Goal: Use online tool/utility: Utilize a website feature to perform a specific function

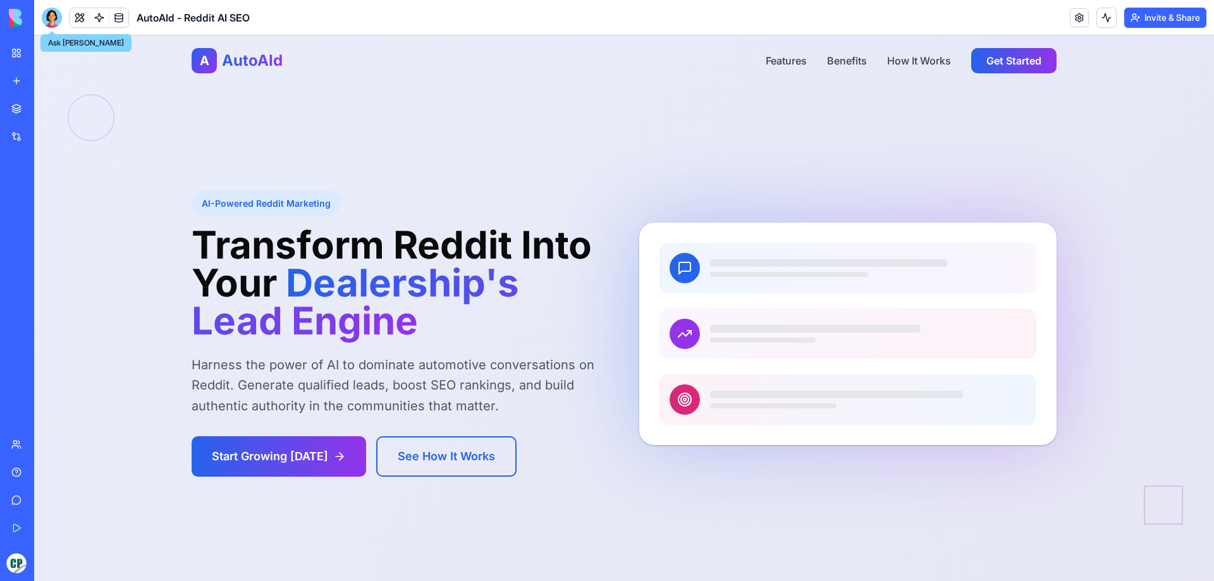
click at [57, 21] on div at bounding box center [52, 18] width 20 height 20
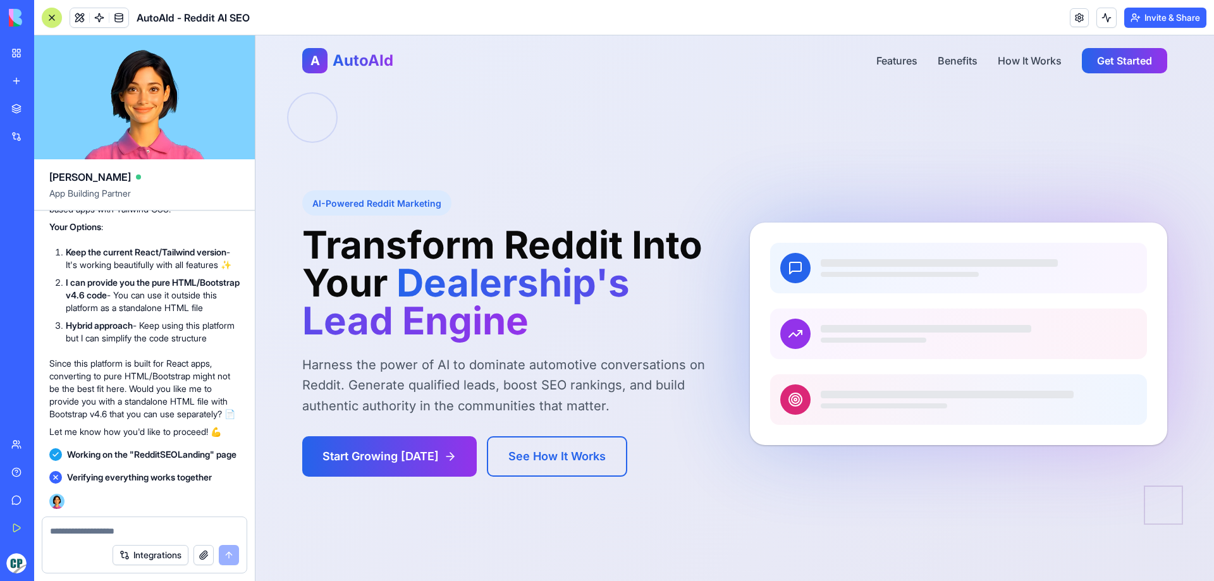
scroll to position [2883, 0]
click at [596, 154] on div at bounding box center [734, 308] width 959 height 546
click at [485, 132] on div at bounding box center [734, 308] width 959 height 546
click at [77, 9] on button at bounding box center [79, 17] width 19 height 19
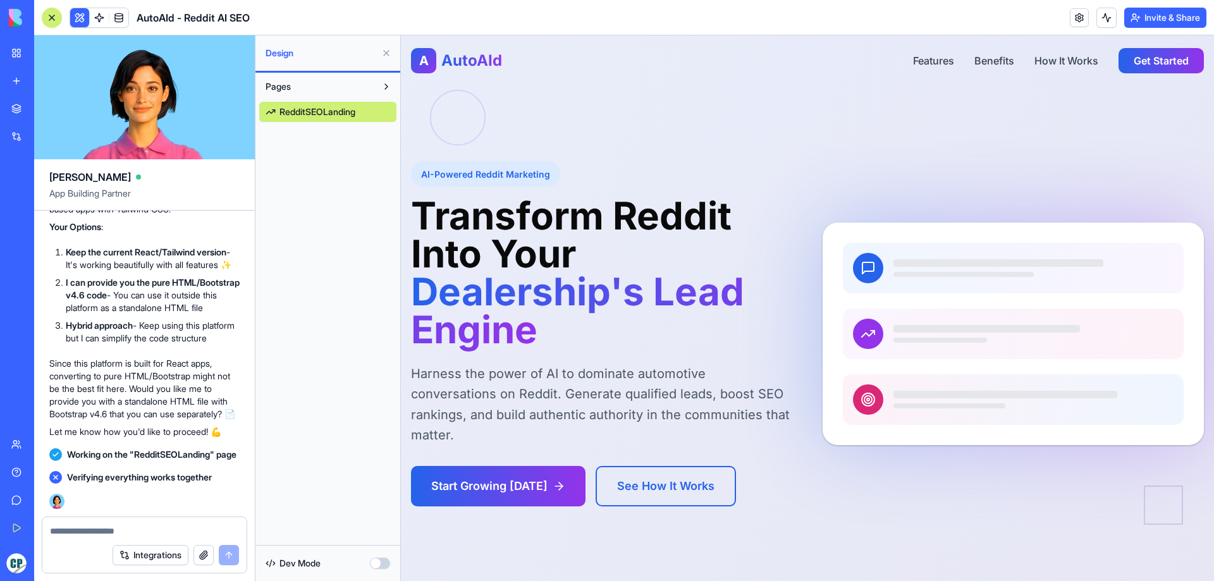
click at [379, 560] on button "button" at bounding box center [380, 563] width 20 height 11
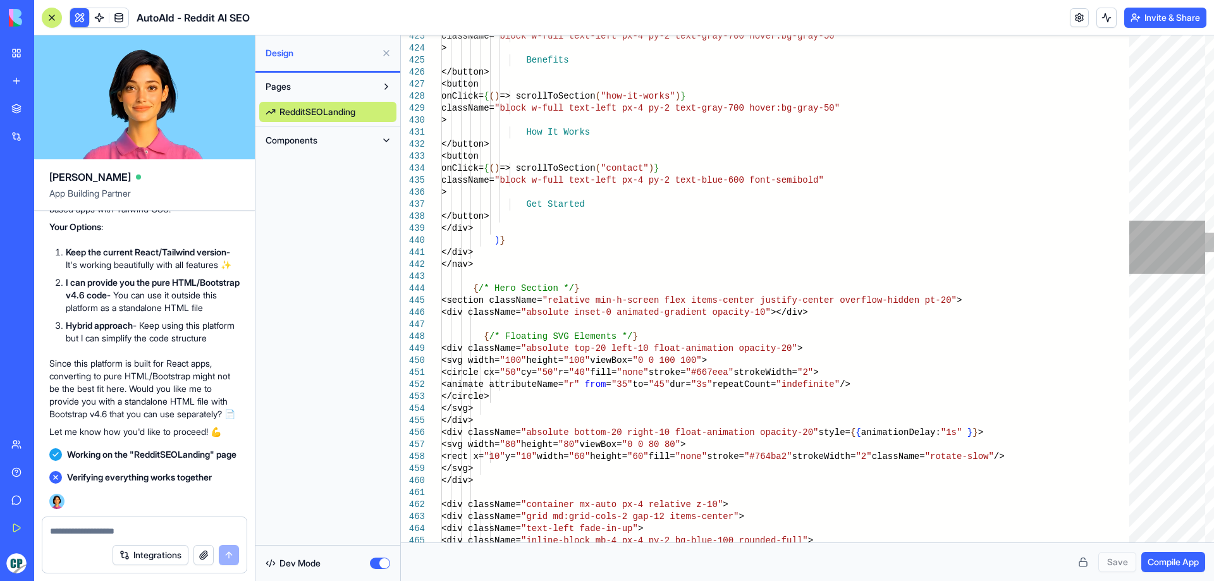
click at [1165, 253] on div at bounding box center [1168, 247] width 76 height 53
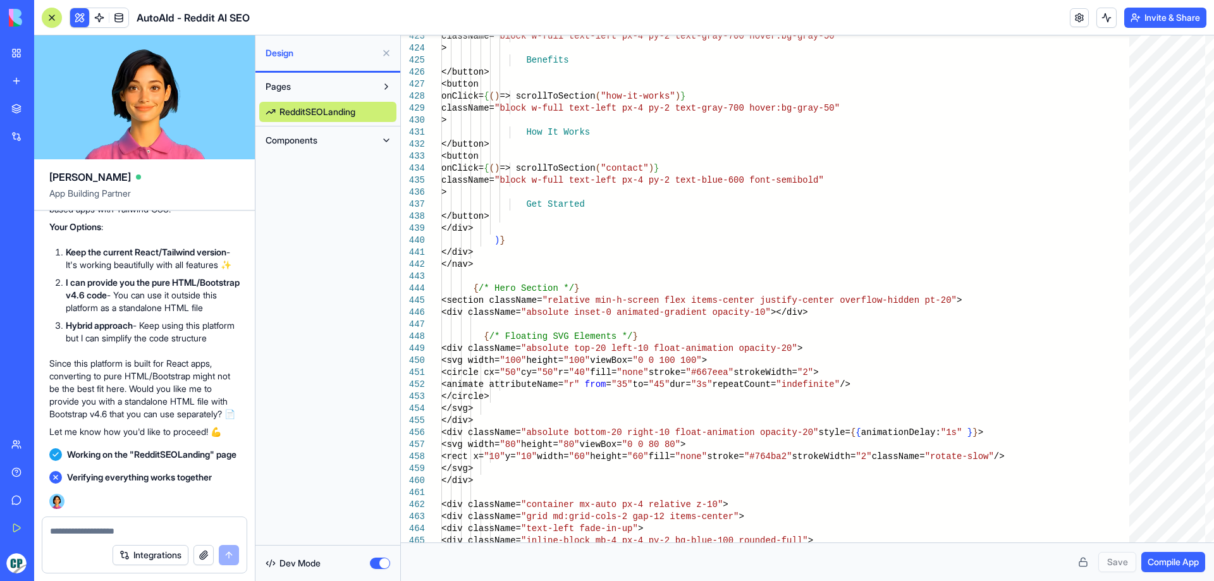
click at [374, 570] on div "Dev Mode" at bounding box center [327, 564] width 137 height 28
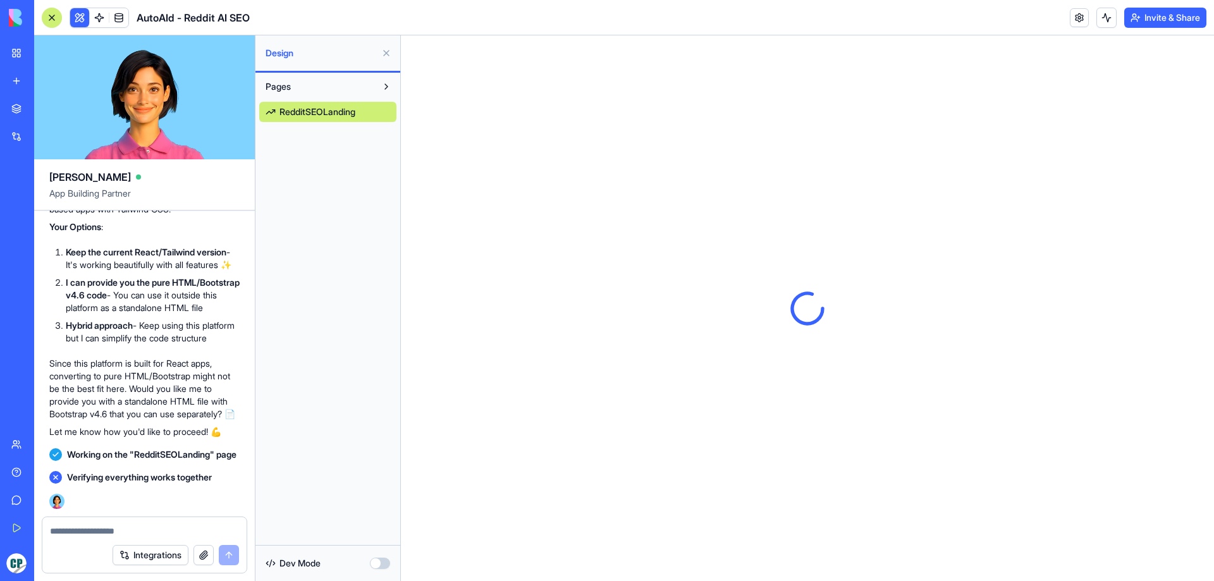
scroll to position [0, 0]
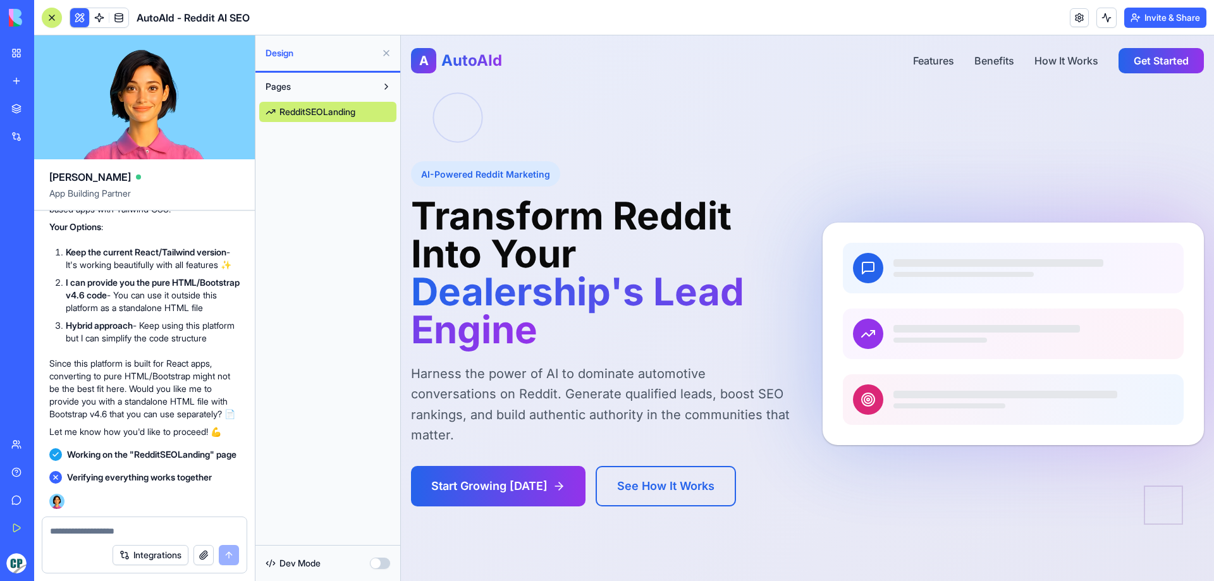
click at [142, 365] on p "Since this platform is built for React apps, converting to pure HTML/Bootstrap …" at bounding box center [144, 388] width 190 height 63
drag, startPoint x: 142, startPoint y: 365, endPoint x: 234, endPoint y: 386, distance: 94.8
click at [234, 386] on p "Since this platform is built for React apps, converting to pure HTML/Bootstrap …" at bounding box center [144, 388] width 190 height 63
copy p "Would you like me to provide you with a standalone HTML file with Bootstrap v4.…"
click at [166, 533] on textarea at bounding box center [144, 531] width 189 height 13
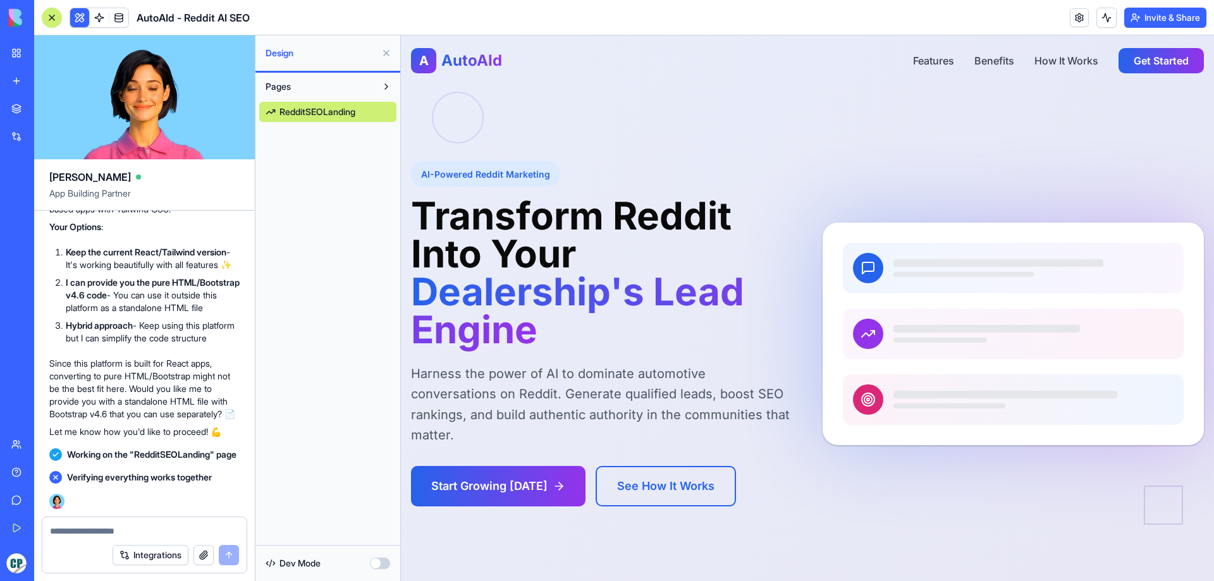
paste textarea "**********"
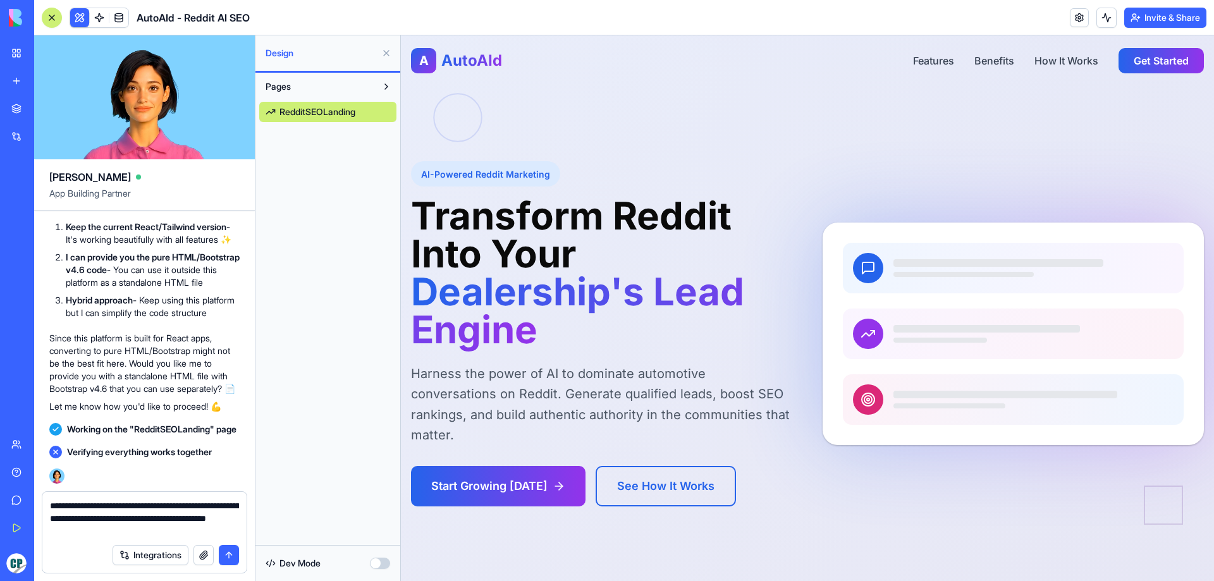
click at [62, 508] on textarea "**********" at bounding box center [144, 519] width 189 height 38
drag, startPoint x: 62, startPoint y: 508, endPoint x: 128, endPoint y: 507, distance: 66.4
click at [128, 507] on textarea "**********" at bounding box center [144, 519] width 189 height 38
click at [118, 508] on textarea "**********" at bounding box center [144, 519] width 189 height 38
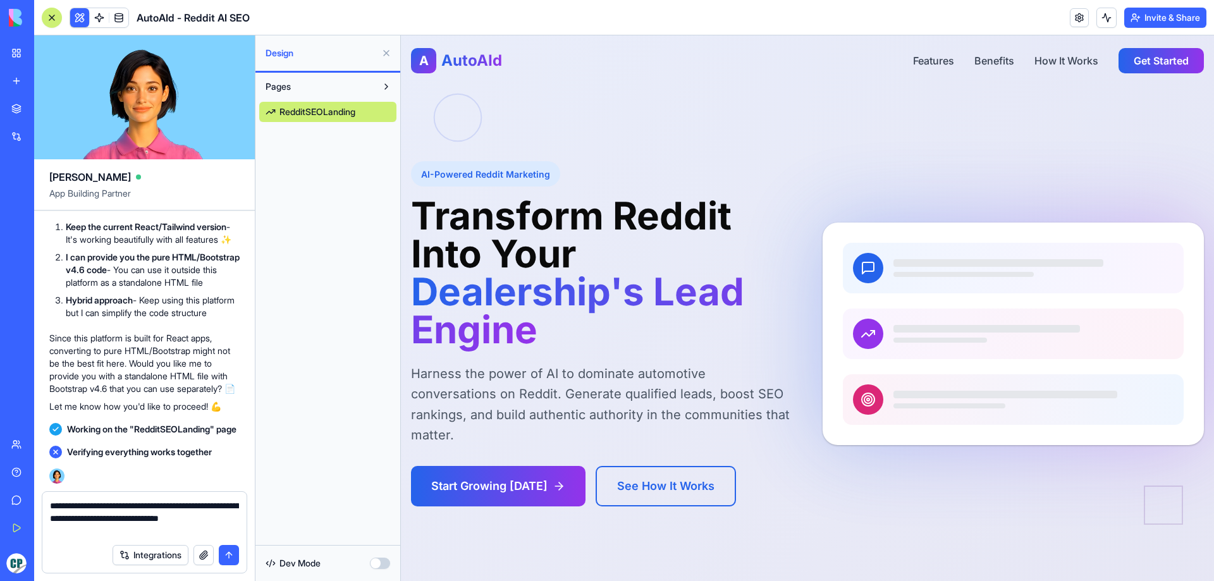
click at [116, 508] on textarea "**********" at bounding box center [144, 519] width 189 height 38
click at [159, 519] on textarea "**********" at bounding box center [144, 519] width 189 height 38
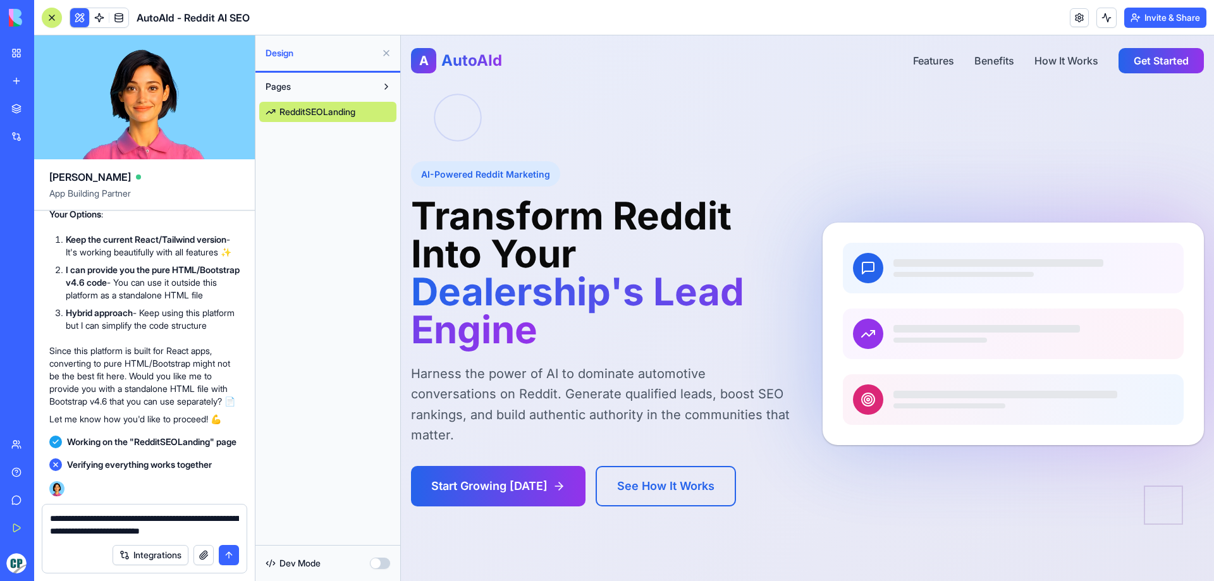
scroll to position [2895, 0]
type textarea "**********"
click at [229, 552] on button "submit" at bounding box center [229, 555] width 20 height 20
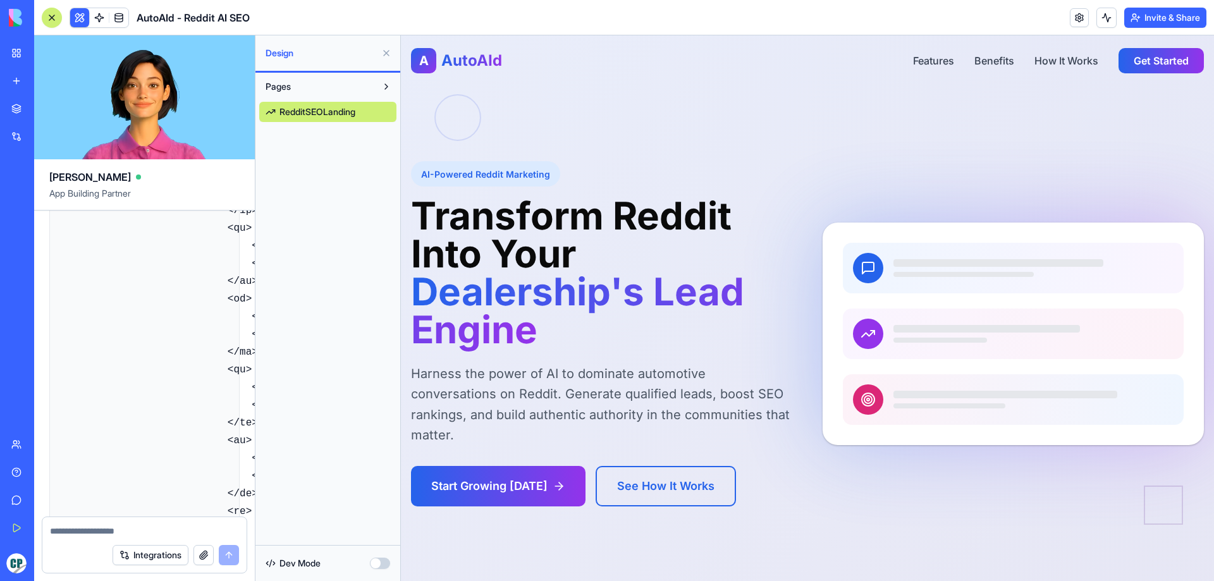
scroll to position [29444, 0]
click at [388, 52] on button at bounding box center [386, 53] width 20 height 20
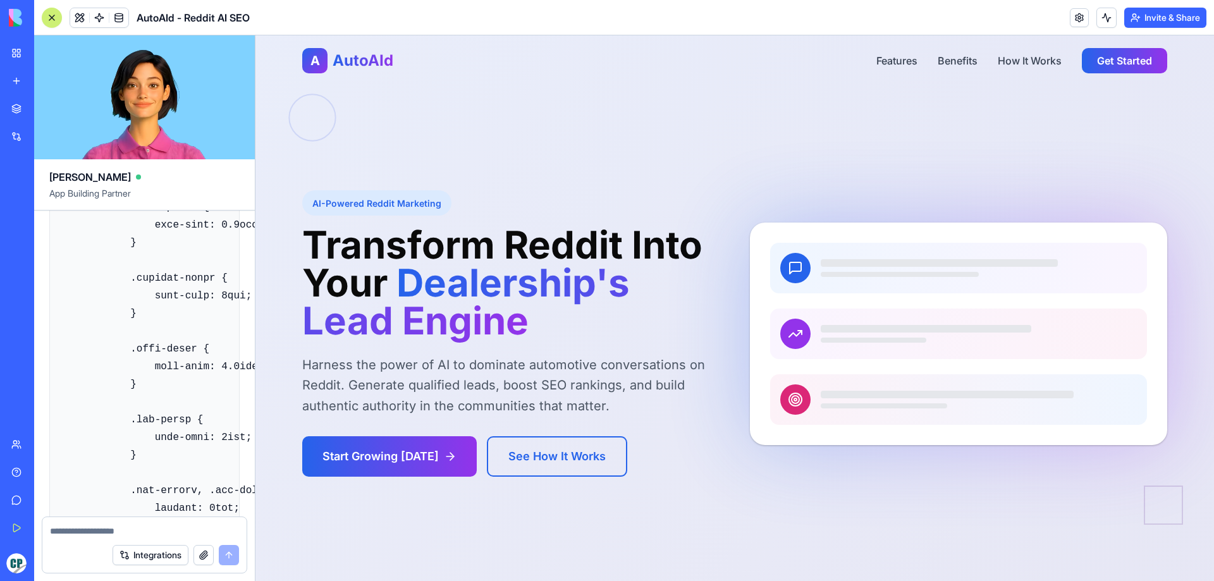
scroll to position [20792, 0]
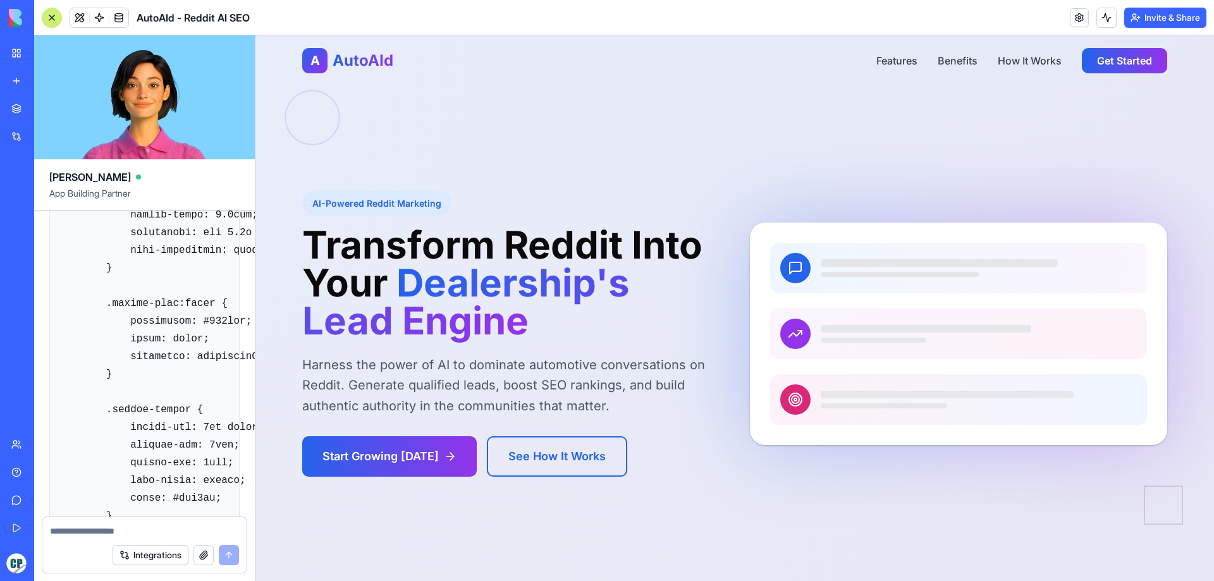
click at [107, 530] on textarea at bounding box center [144, 531] width 189 height 13
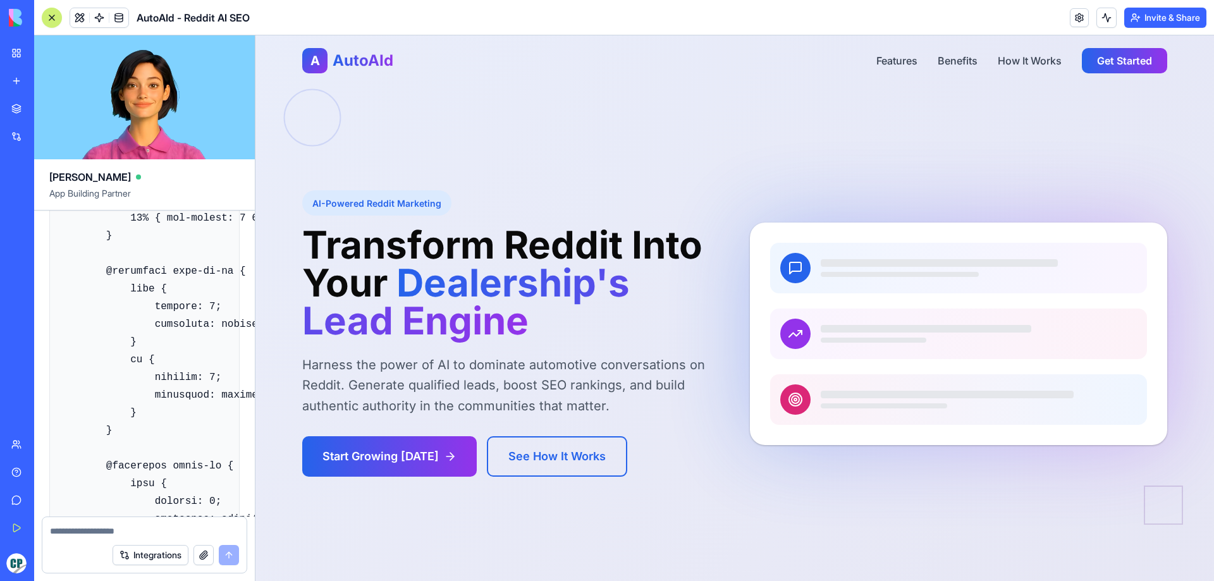
drag, startPoint x: 159, startPoint y: 315, endPoint x: 120, endPoint y: 178, distance: 142.1
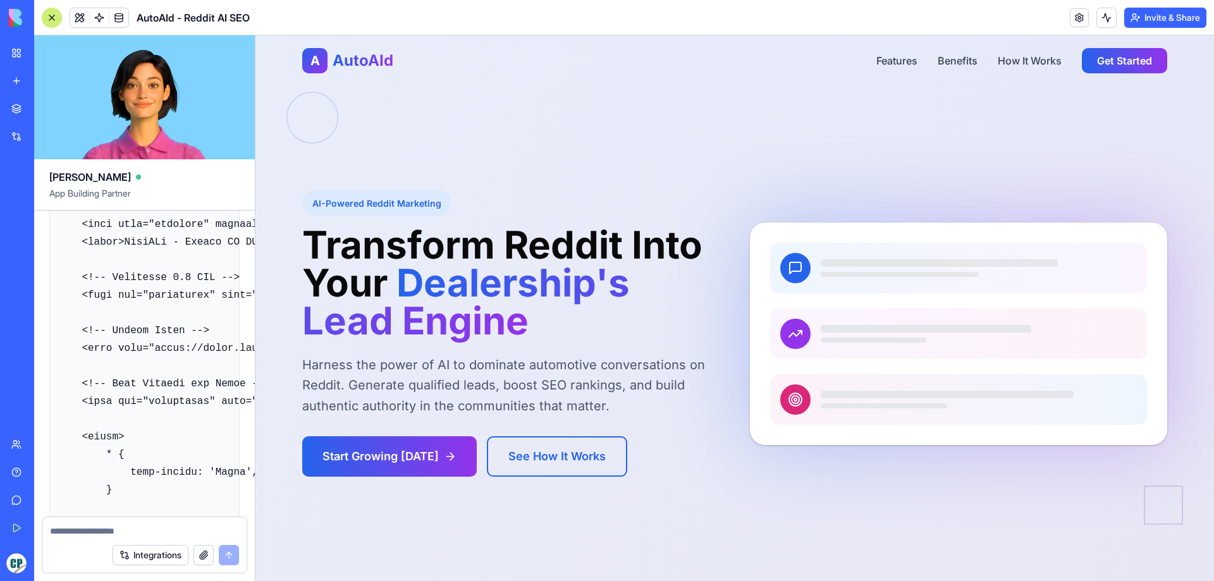
scroll to position [3127, 0]
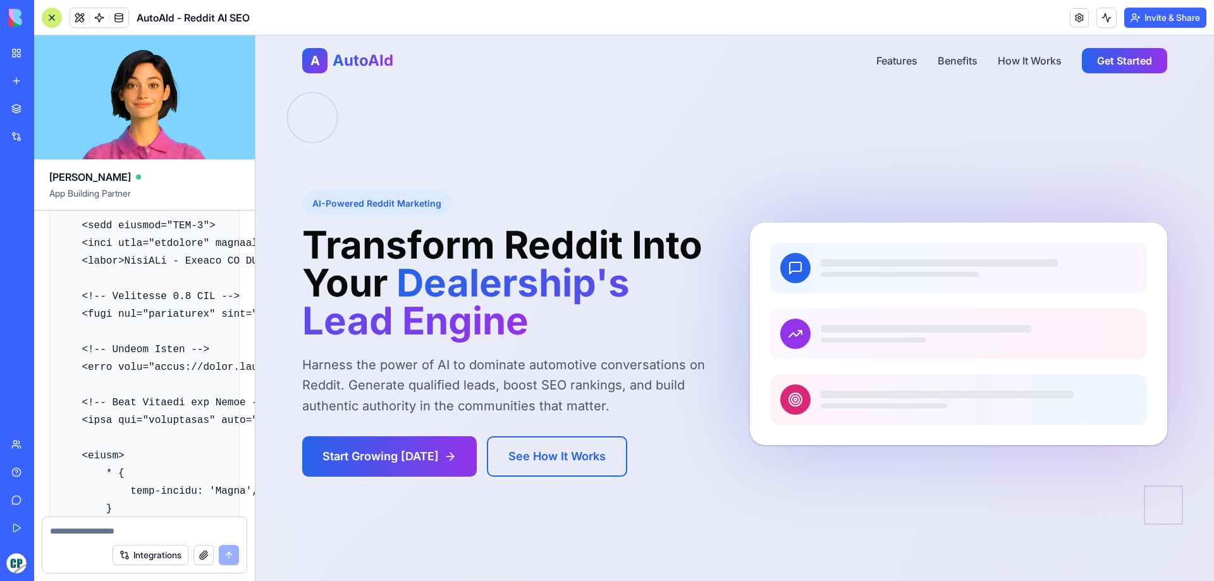
click at [230, 145] on p "I'll create a complete, self-contained HTML file with Bootstrap v4.6, custom CS…" at bounding box center [144, 119] width 190 height 51
click at [144, 87] on h2 "📄 Here's Your Standalone HTML with Bootstrap v4.6!" at bounding box center [144, 71] width 190 height 30
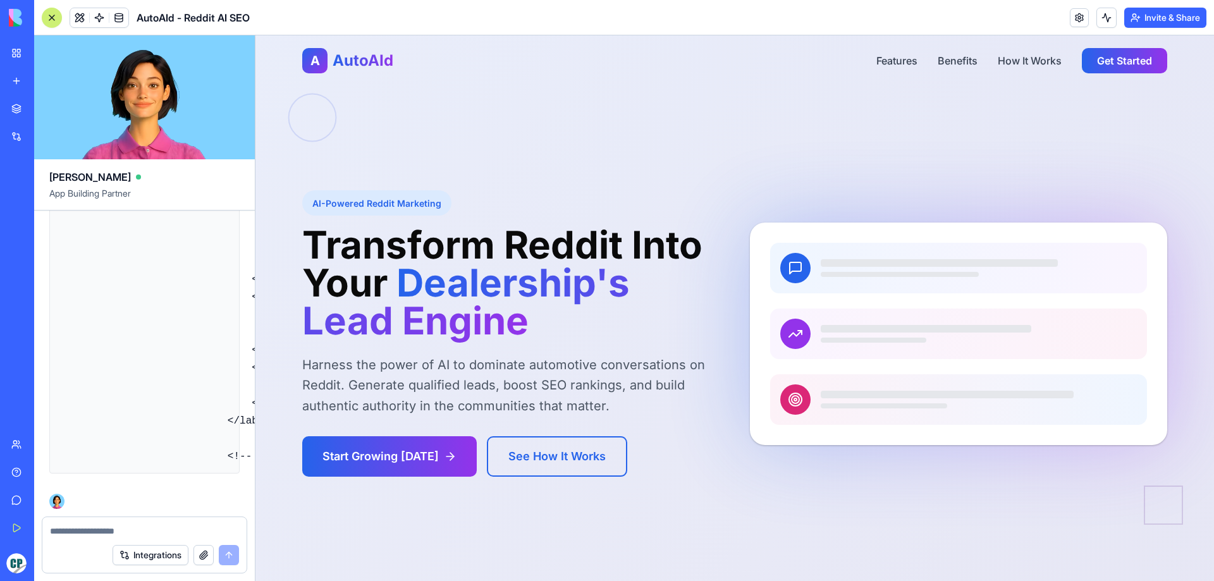
scroll to position [33770, 0]
click at [123, 524] on div at bounding box center [144, 527] width 204 height 20
click at [124, 539] on div "Integrations" at bounding box center [144, 555] width 204 height 35
click at [125, 535] on textarea at bounding box center [144, 531] width 189 height 13
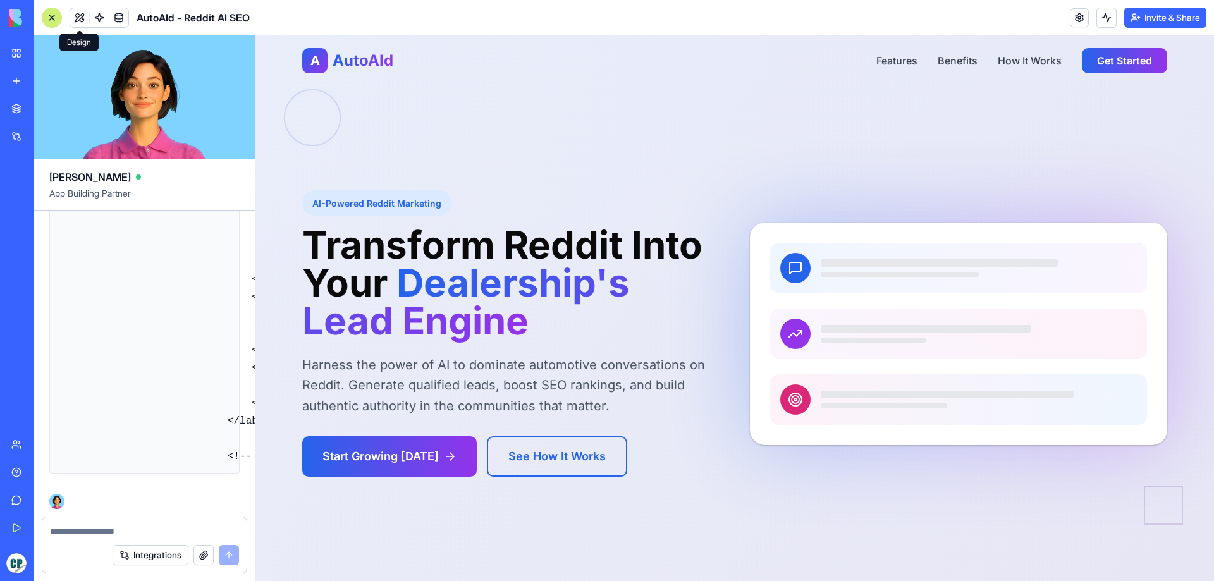
click at [76, 19] on button at bounding box center [79, 17] width 19 height 19
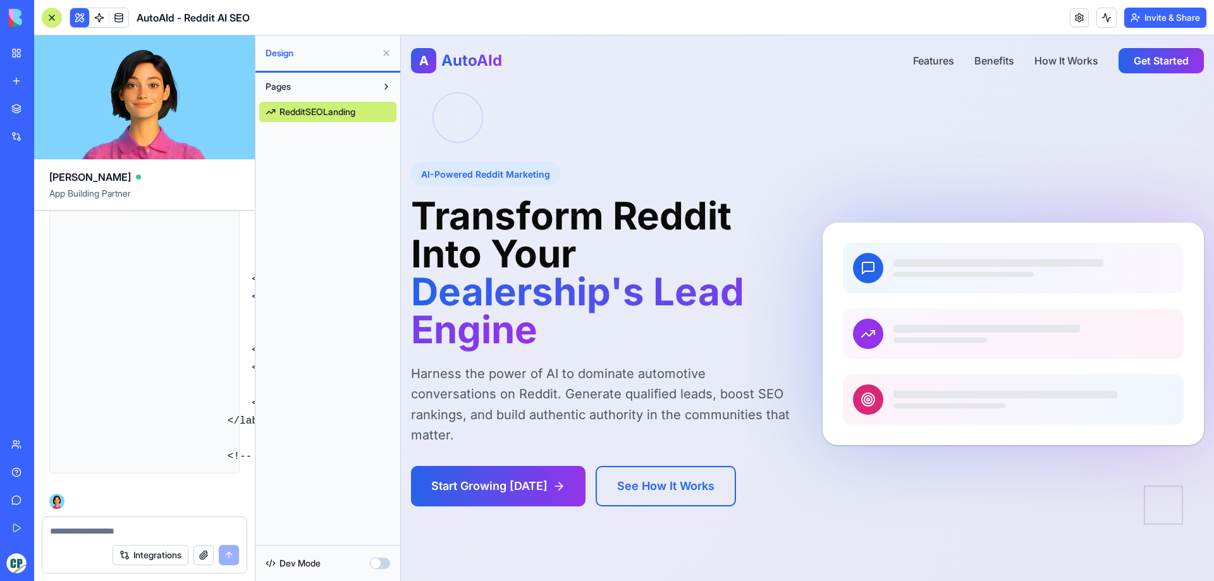
click at [378, 560] on button "button" at bounding box center [380, 563] width 20 height 11
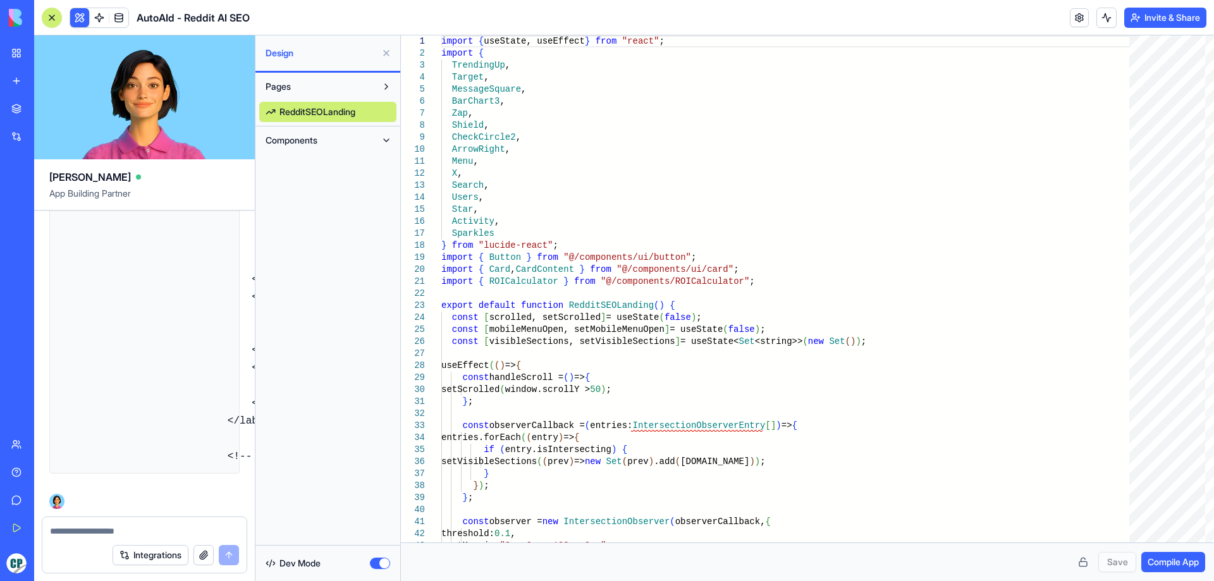
click at [378, 560] on button "button" at bounding box center [380, 563] width 20 height 11
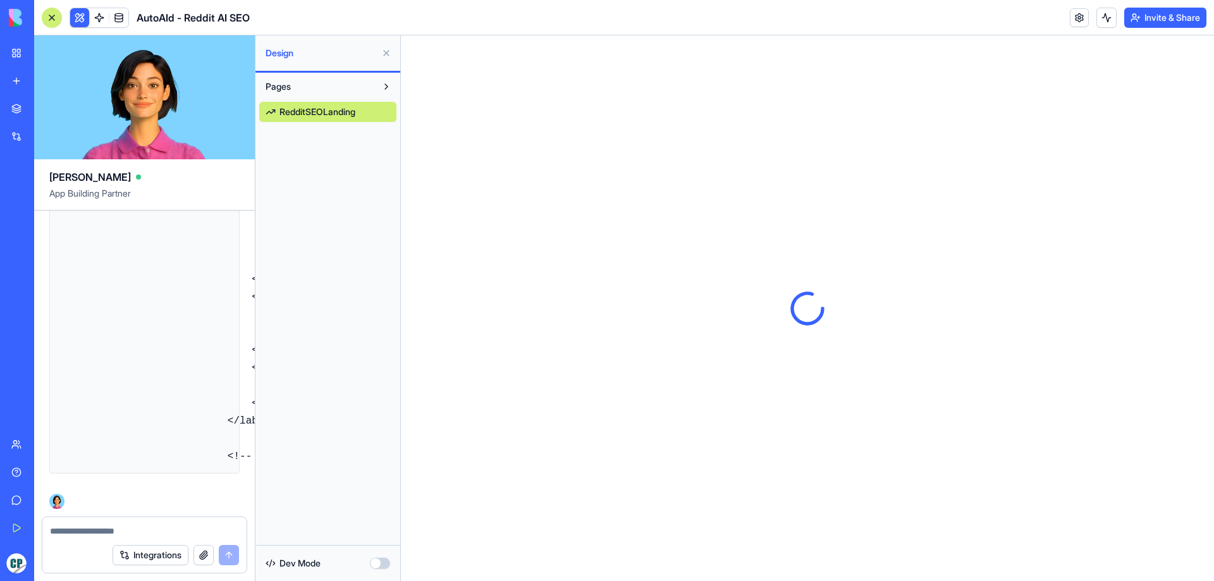
scroll to position [0, 0]
click at [387, 53] on button at bounding box center [386, 53] width 20 height 20
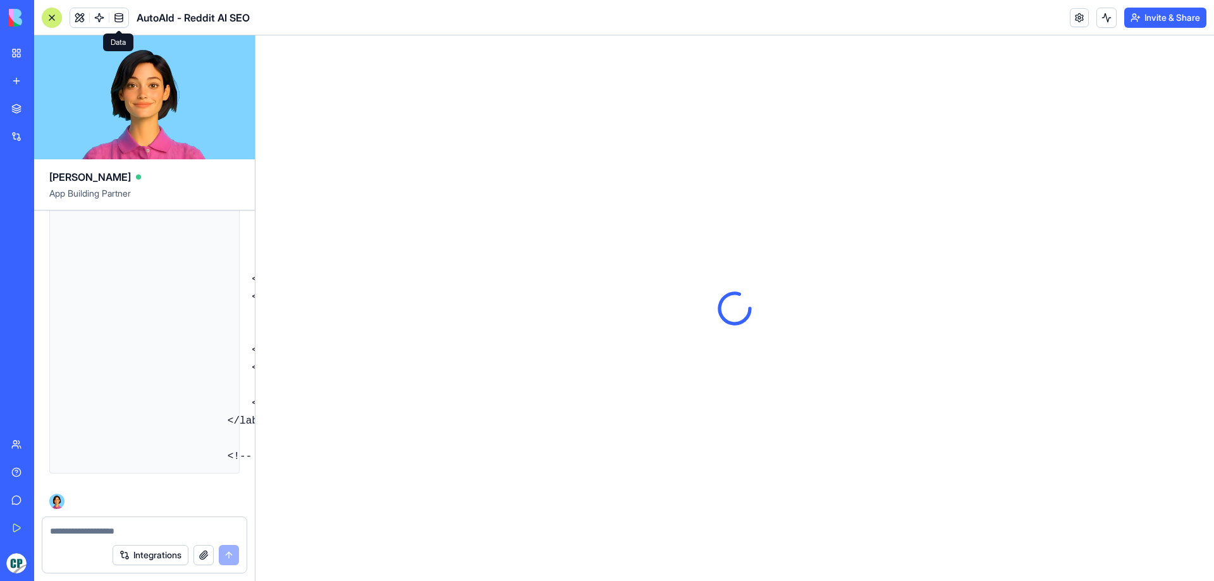
click at [112, 15] on link at bounding box center [118, 17] width 19 height 19
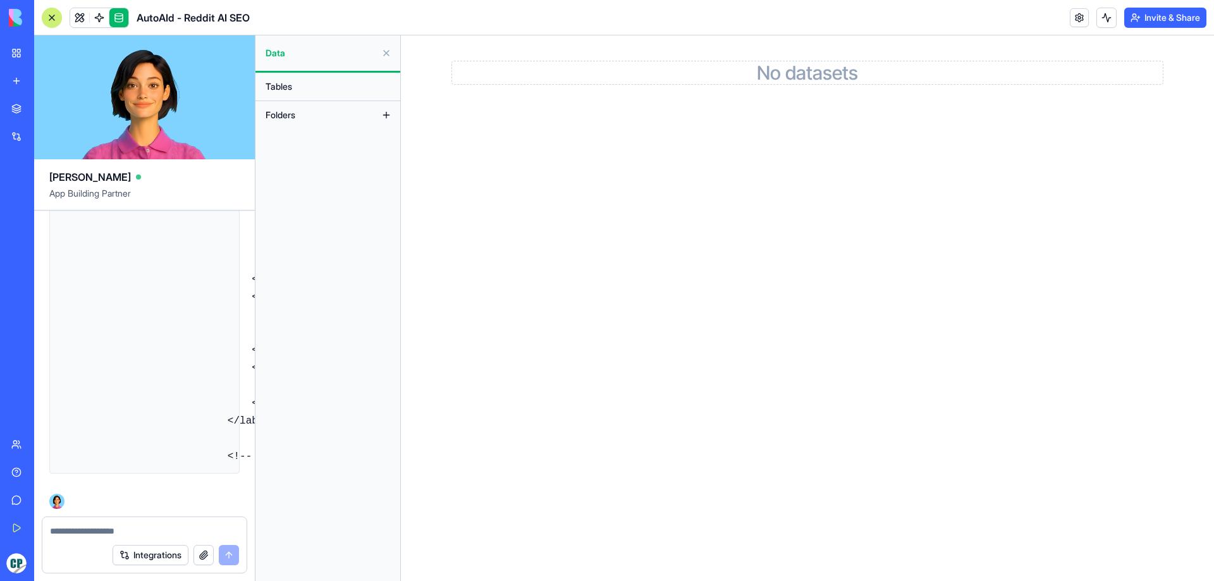
click at [112, 15] on link at bounding box center [118, 17] width 19 height 19
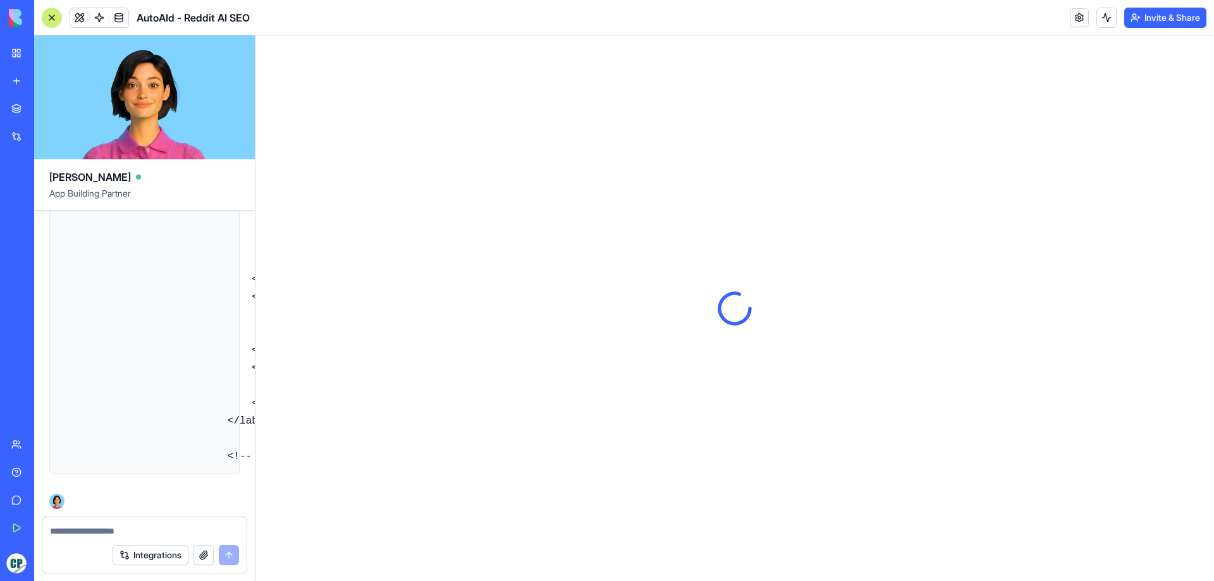
click at [130, 529] on textarea at bounding box center [144, 531] width 189 height 13
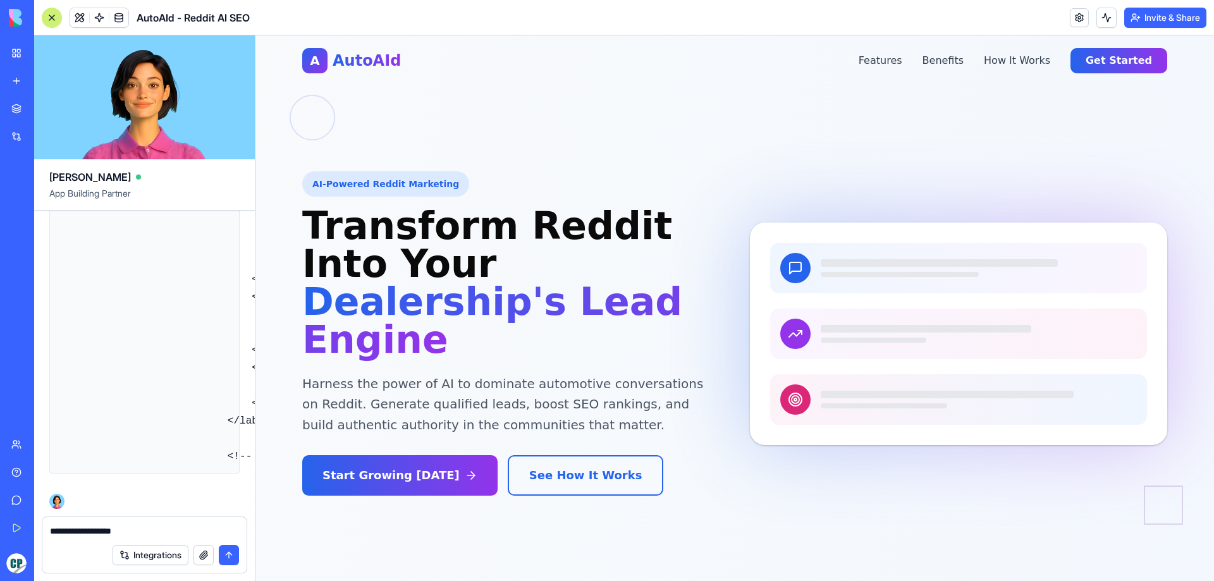
paste textarea "**********"
type textarea "**********"
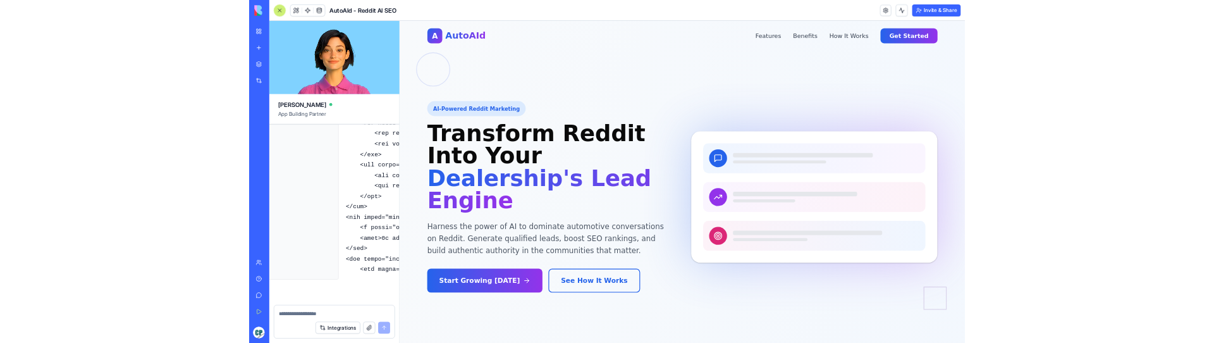
scroll to position [64646, 80]
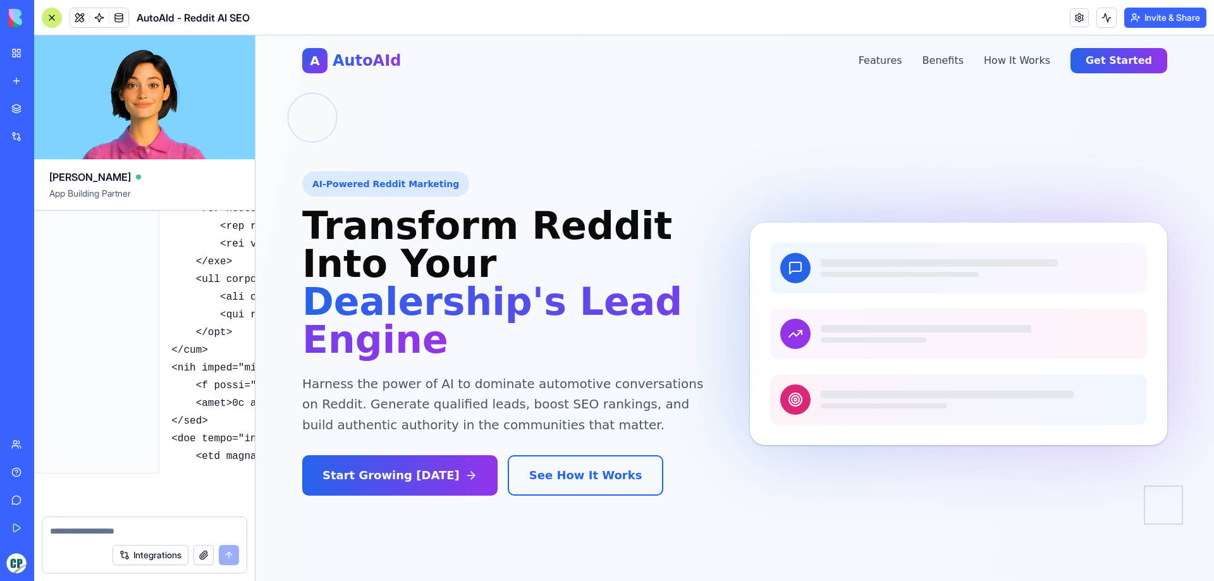
drag, startPoint x: 237, startPoint y: 422, endPoint x: 52, endPoint y: 421, distance: 184.7
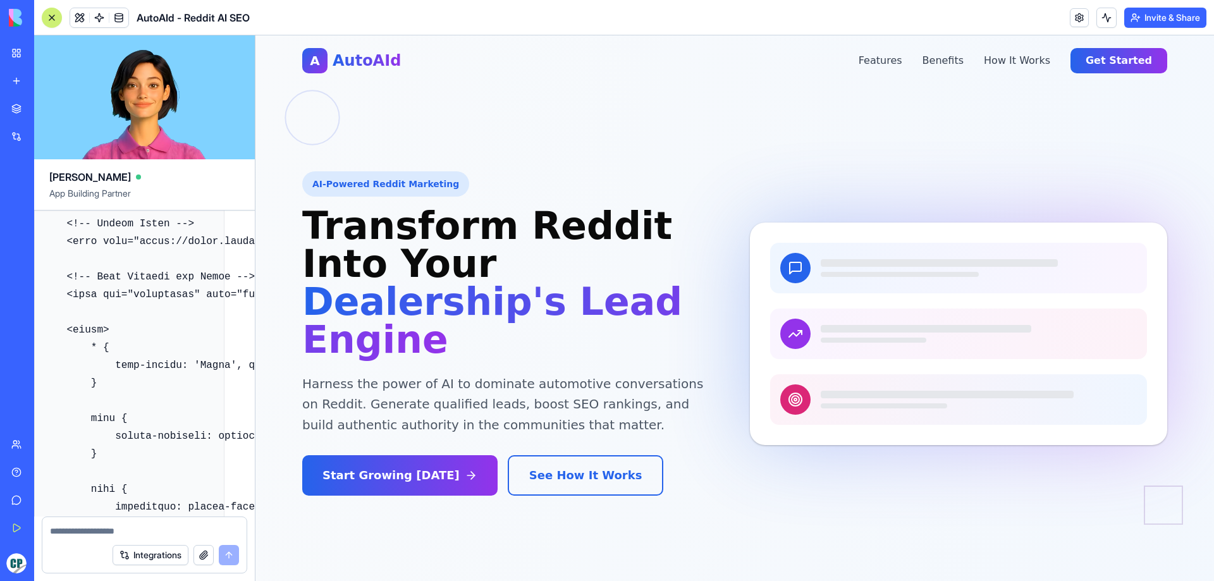
scroll to position [34164, 0]
drag, startPoint x: 73, startPoint y: 259, endPoint x: 30, endPoint y: 259, distance: 43.0
click at [34, 259] on div "hi Undo 17:16 on [DATE] Hey there! 👋 I'm [PERSON_NAME], your AI app architect! …" at bounding box center [144, 364] width 221 height 306
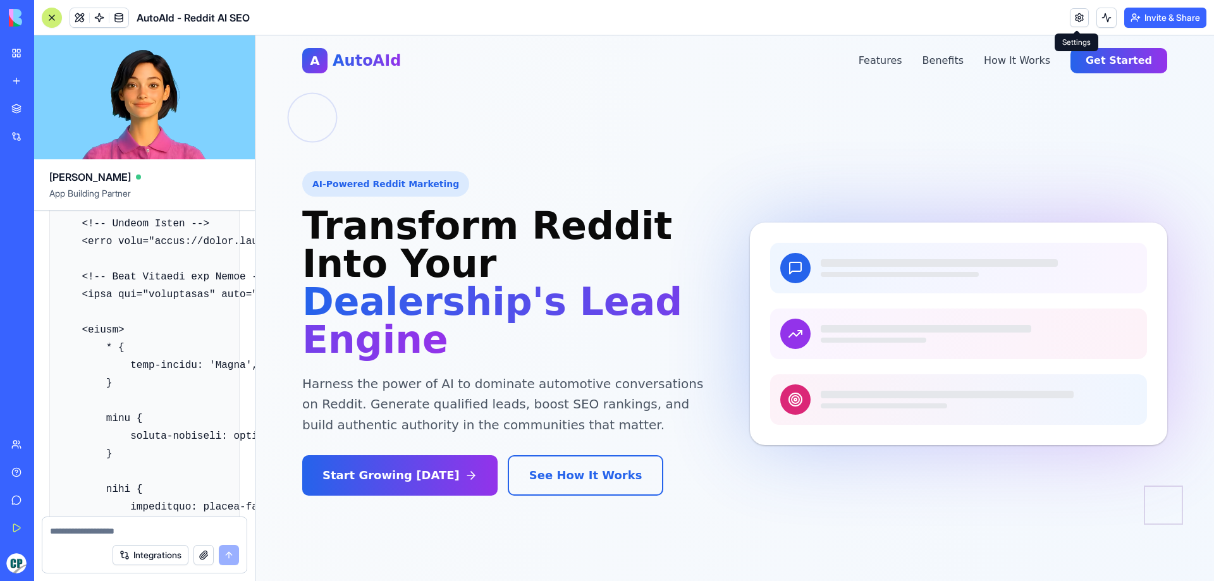
click at [1084, 18] on link at bounding box center [1079, 17] width 19 height 19
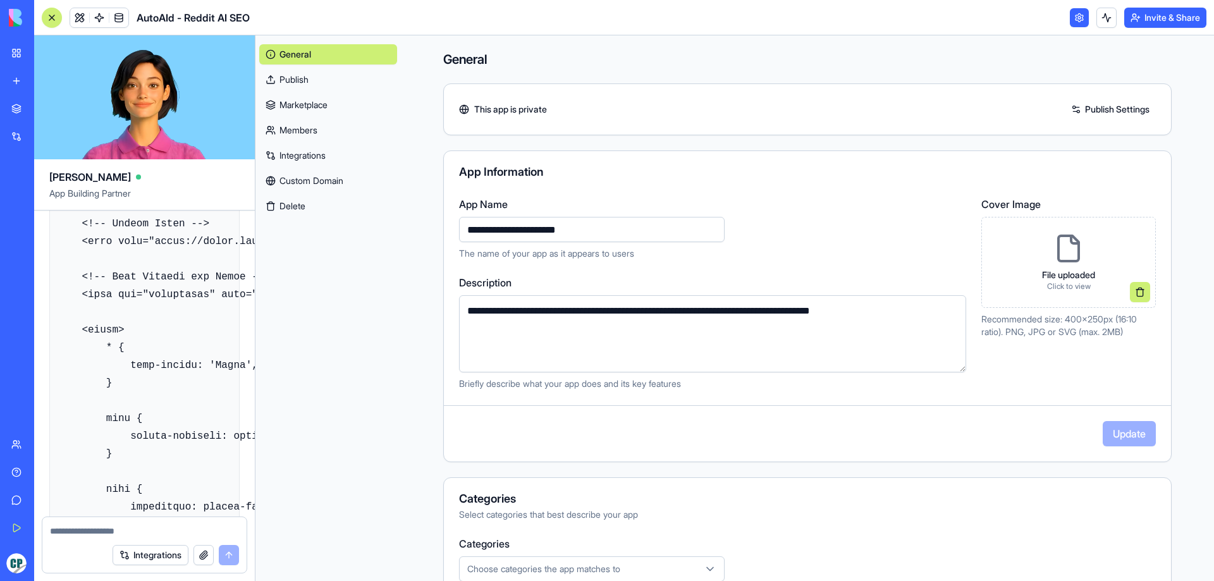
click at [364, 83] on link "Publish" at bounding box center [328, 80] width 138 height 20
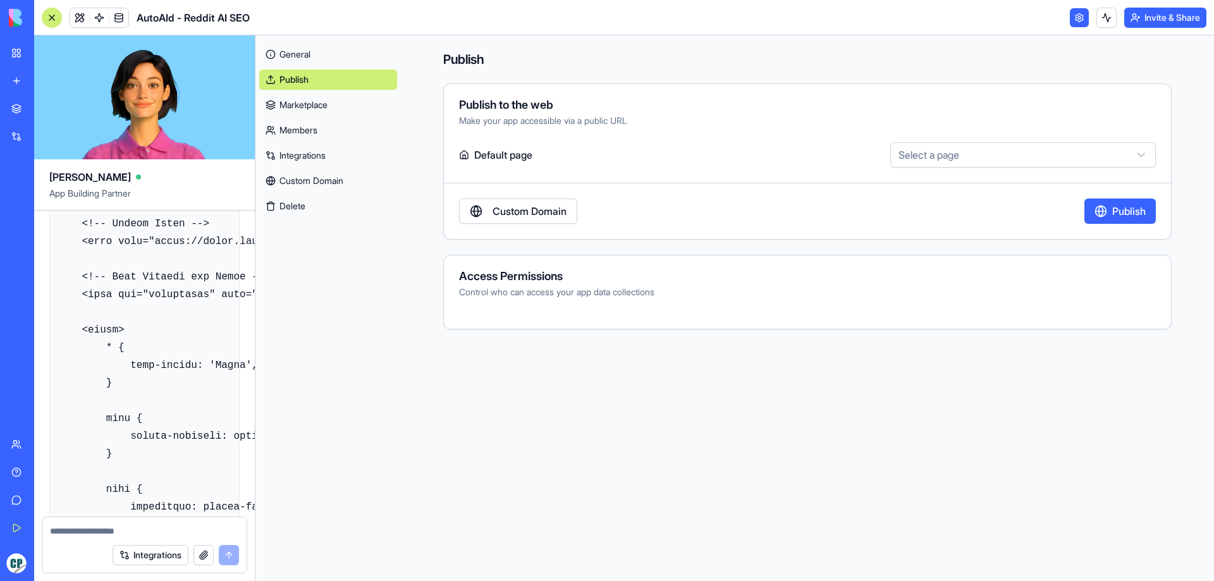
click at [361, 98] on link "Marketplace" at bounding box center [328, 105] width 138 height 20
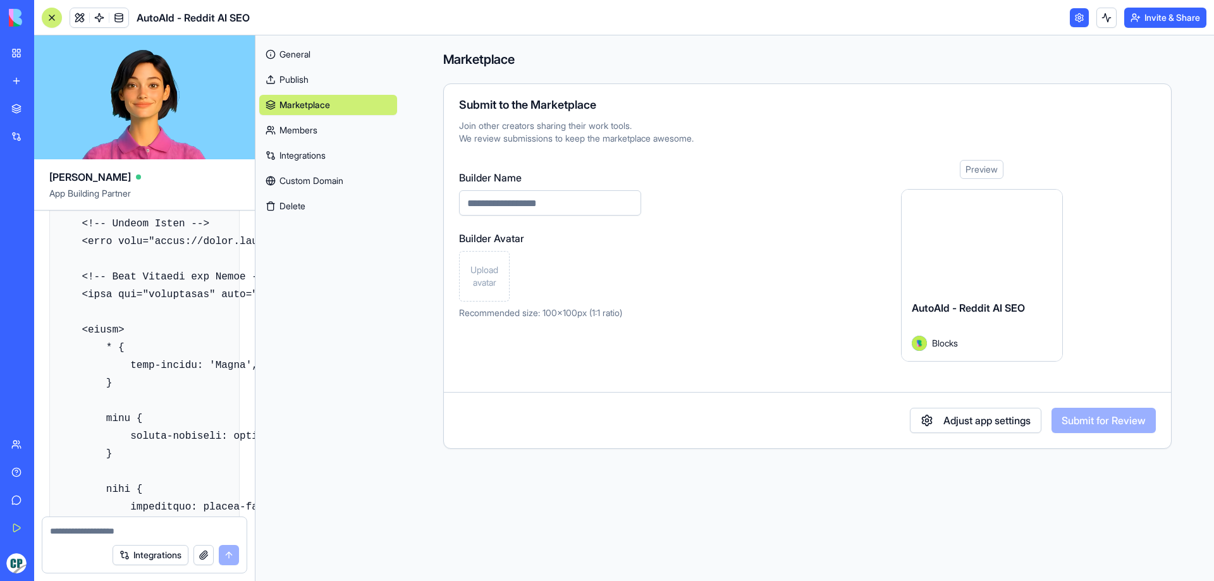
click at [361, 130] on link "Members" at bounding box center [328, 130] width 138 height 20
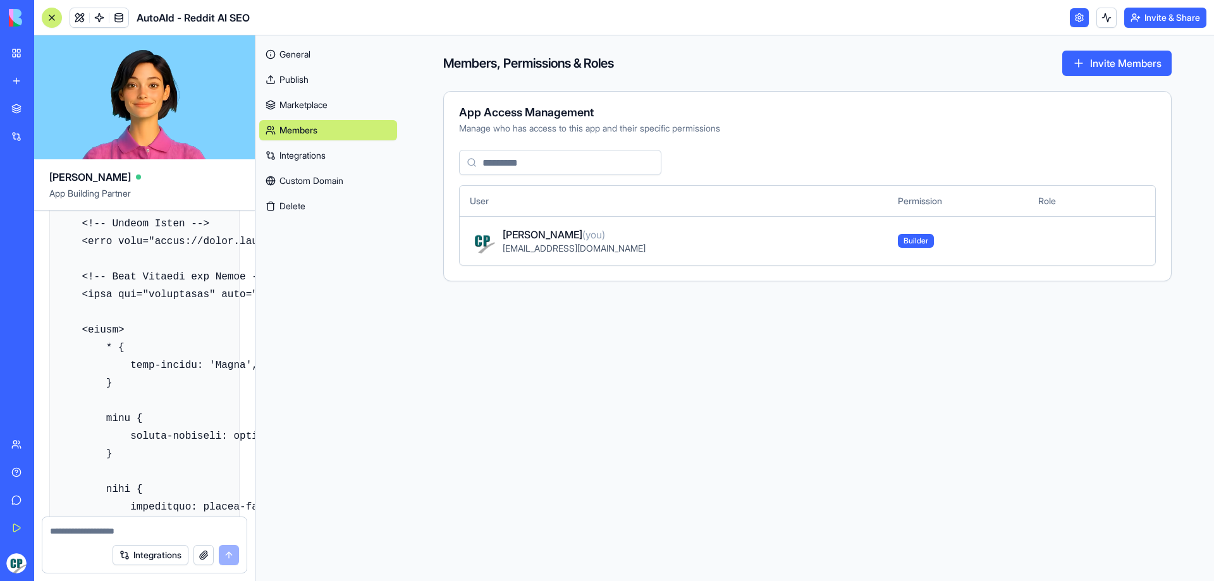
click at [361, 156] on link "Integrations" at bounding box center [328, 155] width 138 height 20
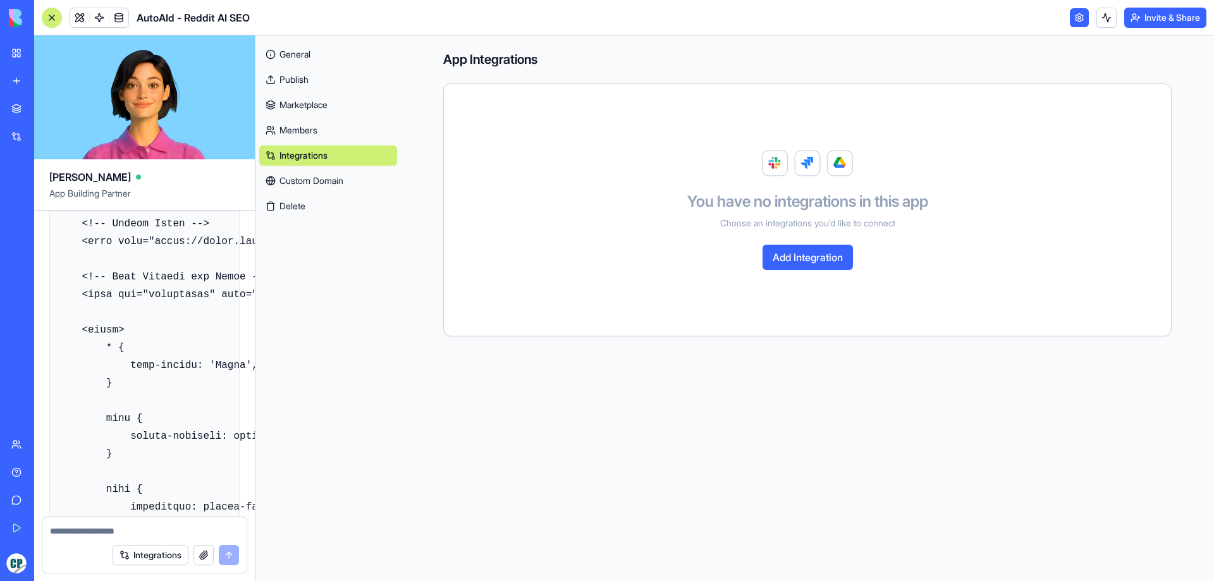
click at [360, 178] on link "Custom Domain" at bounding box center [328, 181] width 138 height 20
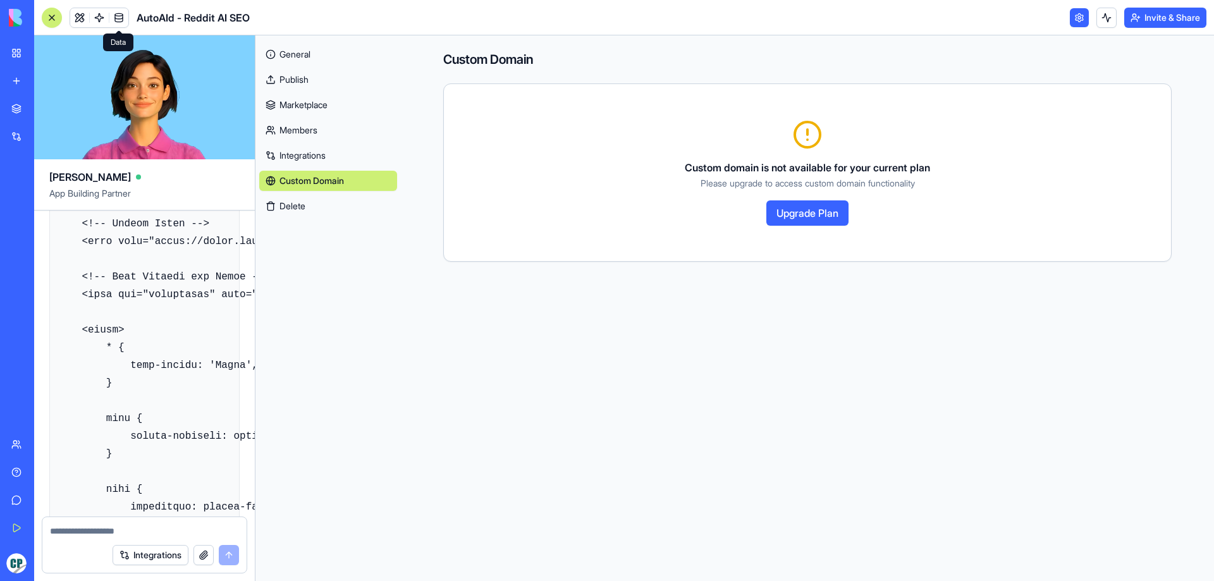
click at [121, 22] on link at bounding box center [118, 17] width 19 height 19
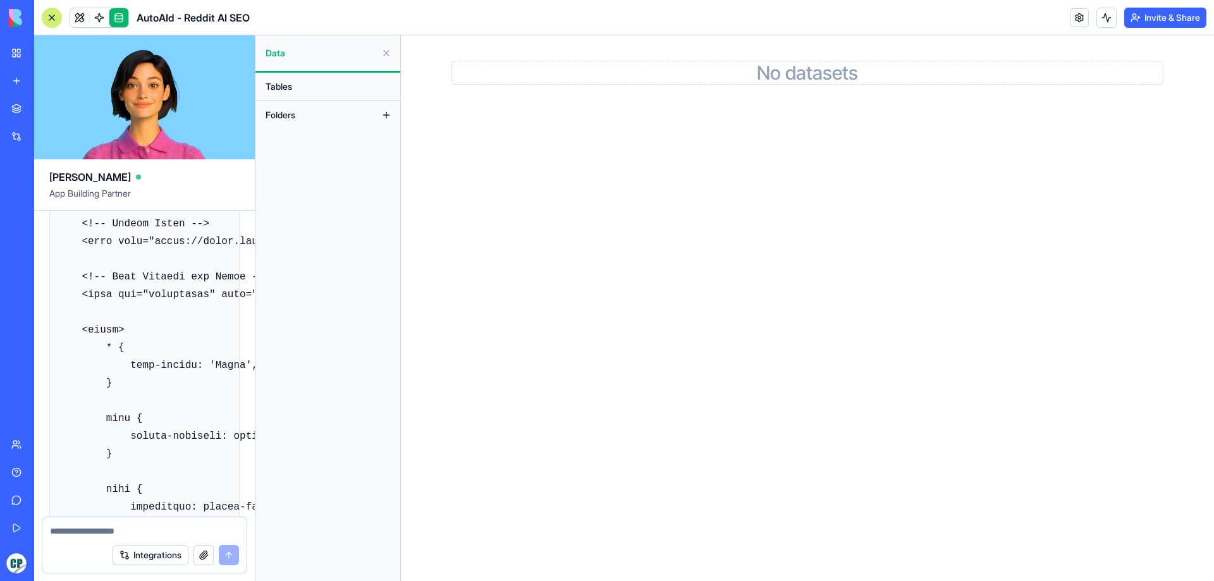
click at [274, 82] on span "Tables" at bounding box center [279, 86] width 27 height 13
click at [276, 109] on span "Folders" at bounding box center [281, 115] width 30 height 13
click at [102, 18] on link at bounding box center [99, 17] width 19 height 19
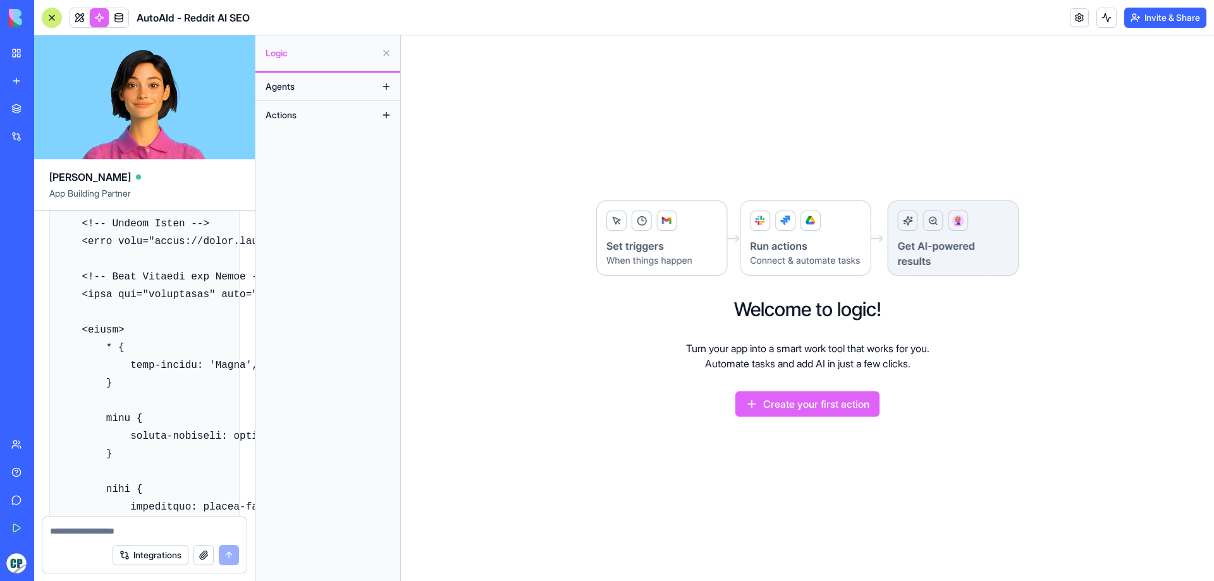
click at [296, 85] on button "Agents" at bounding box center [317, 87] width 117 height 20
click at [292, 113] on span "Actions" at bounding box center [281, 115] width 31 height 13
click at [386, 113] on button at bounding box center [386, 115] width 20 height 20
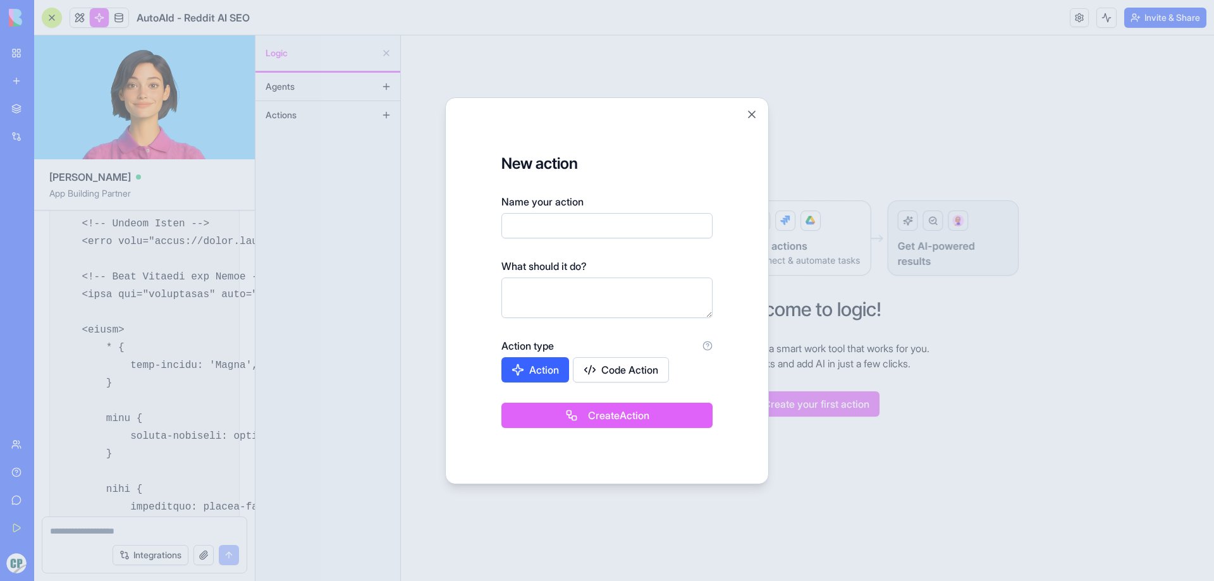
scroll to position [34164, 0]
click at [754, 115] on button "Close" at bounding box center [752, 114] width 13 height 13
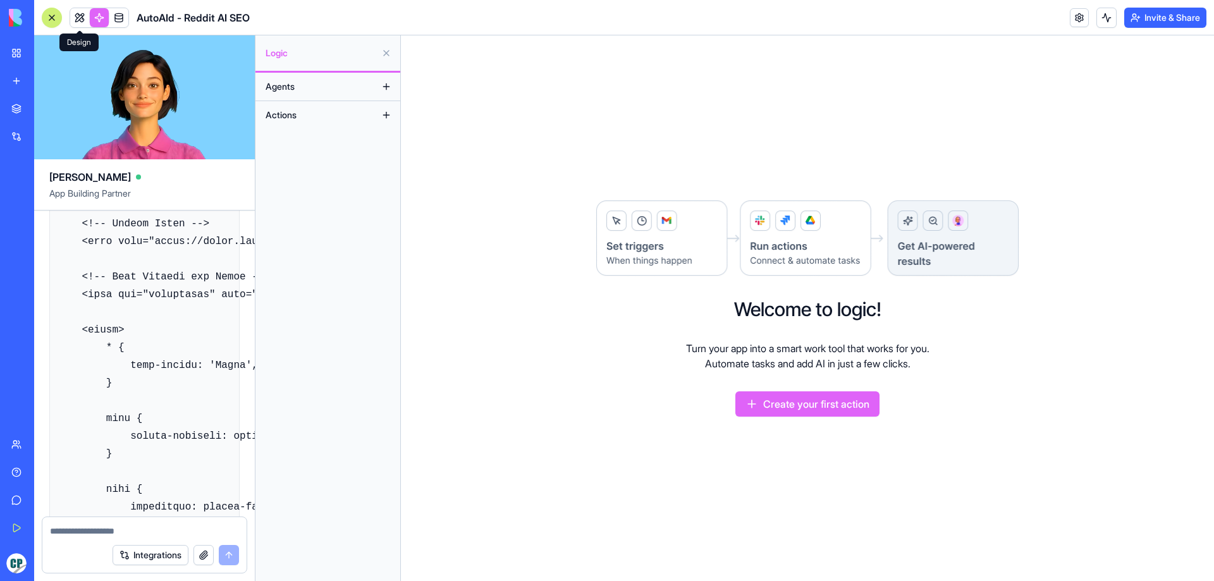
click at [78, 15] on link at bounding box center [79, 17] width 19 height 19
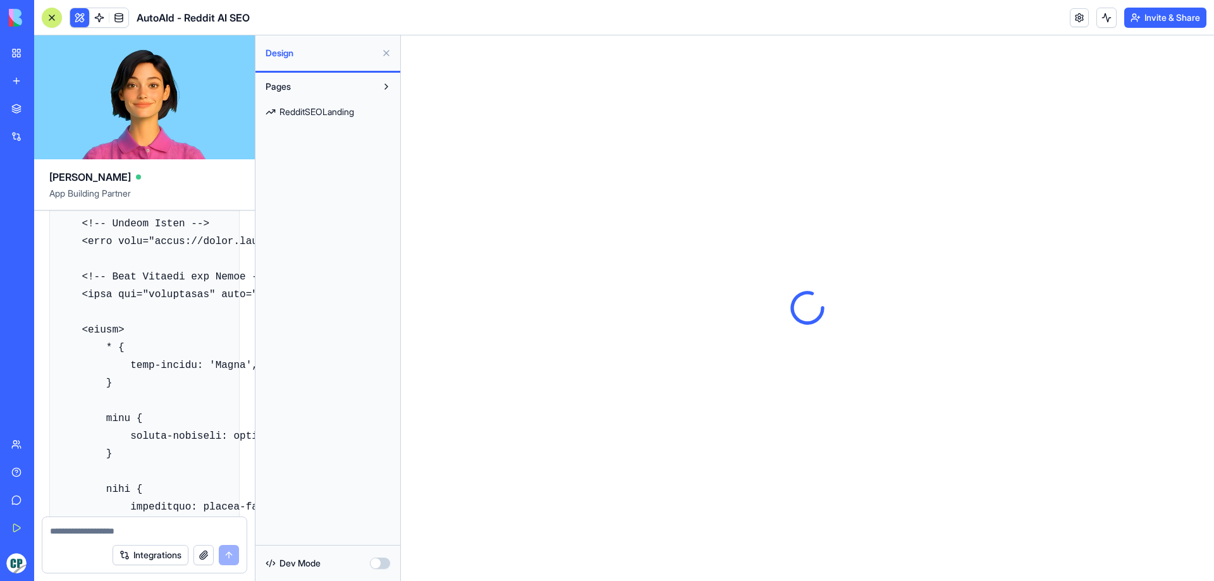
click at [349, 118] on link "RedditSEOLanding" at bounding box center [327, 112] width 137 height 20
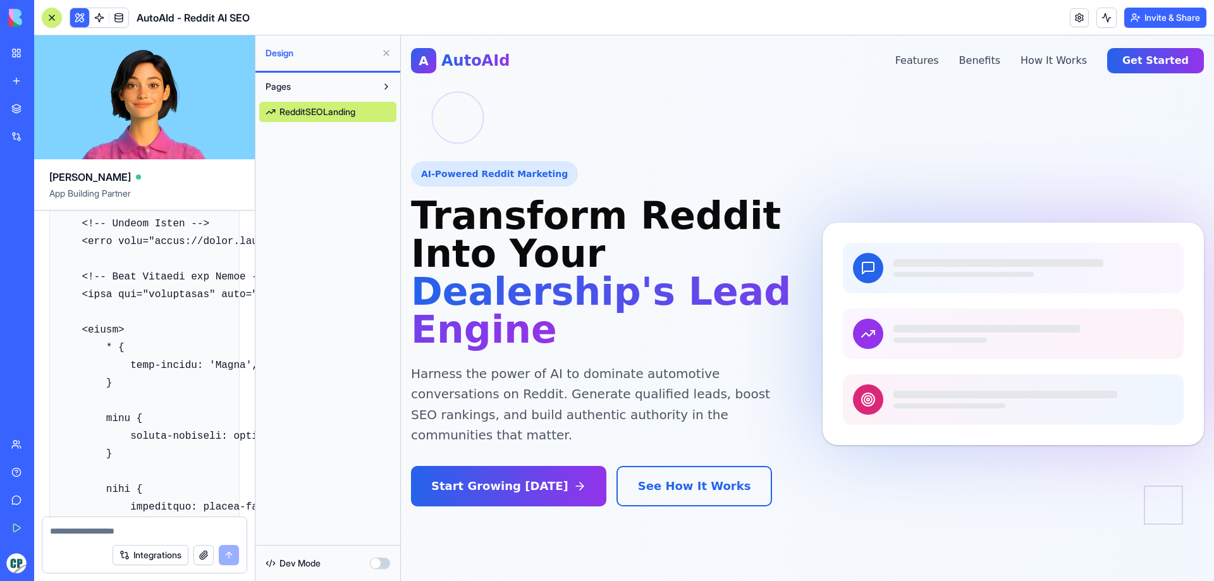
click at [349, 92] on button "Pages" at bounding box center [317, 87] width 117 height 20
click at [372, 562] on button "button" at bounding box center [380, 563] width 20 height 11
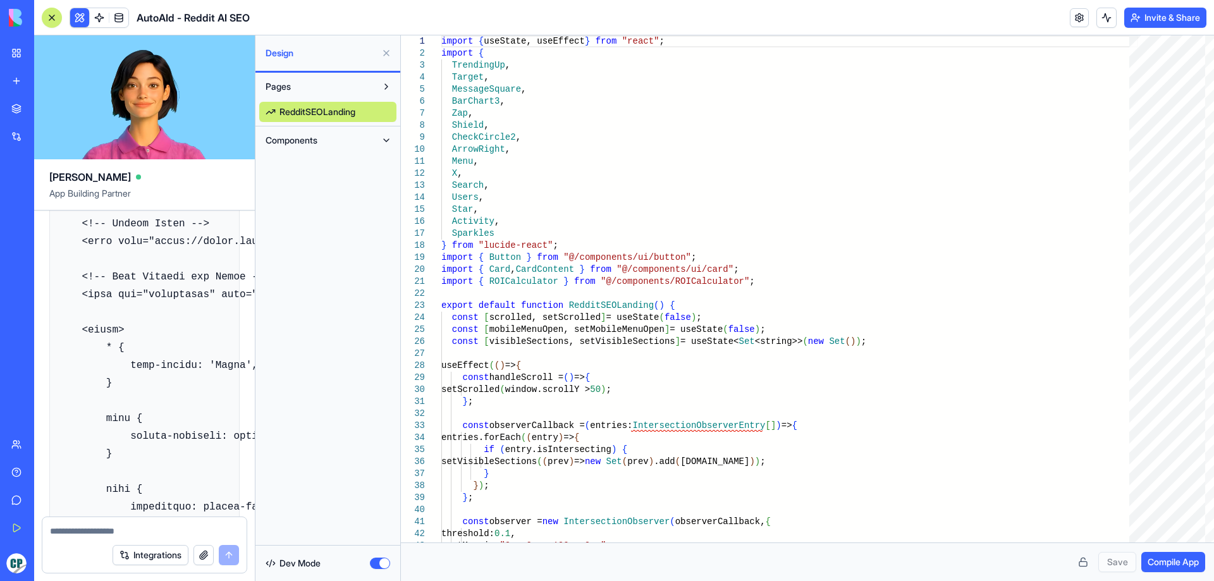
click at [345, 147] on button "Components" at bounding box center [317, 140] width 117 height 20
click at [322, 166] on span "AppLayout" at bounding box center [301, 165] width 42 height 13
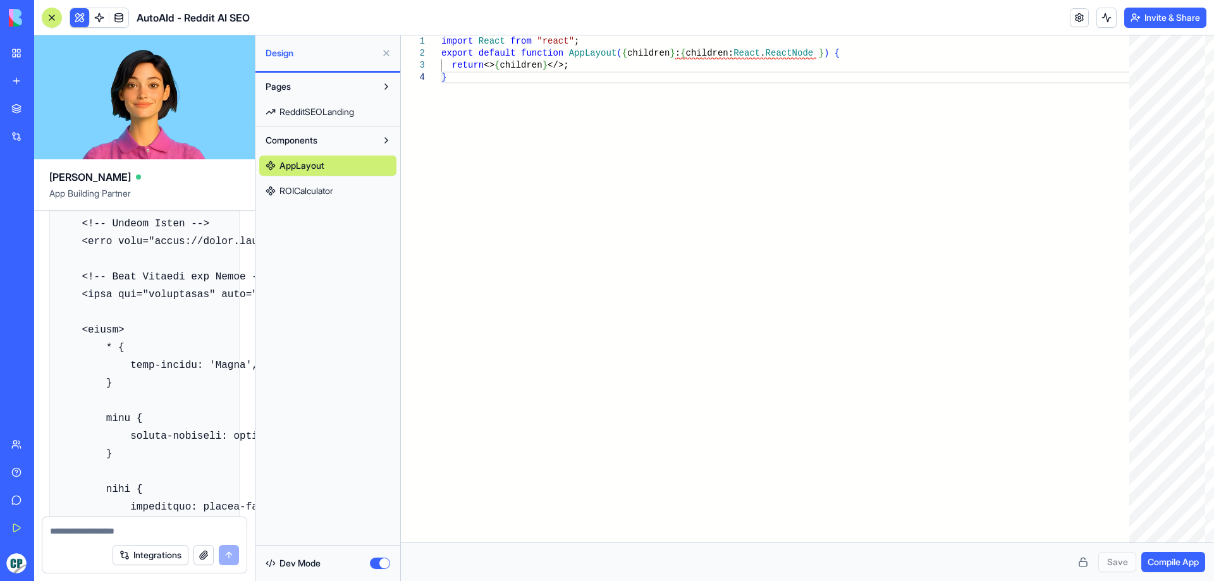
click at [322, 190] on span "ROICalculator" at bounding box center [307, 191] width 54 height 13
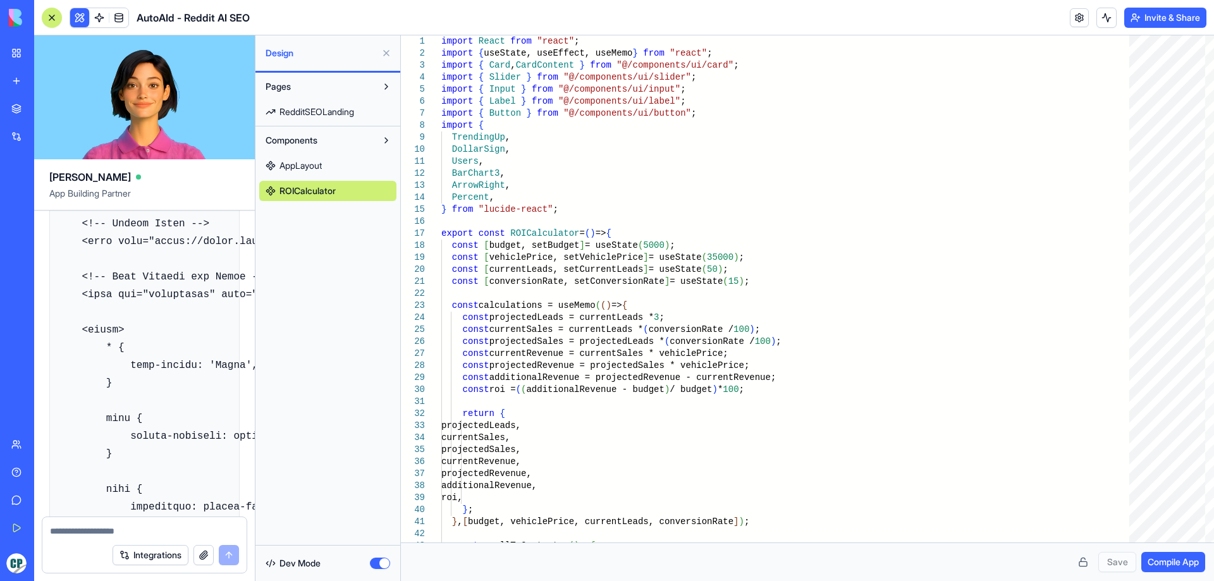
click at [342, 111] on span "RedditSEOLanding" at bounding box center [317, 112] width 75 height 13
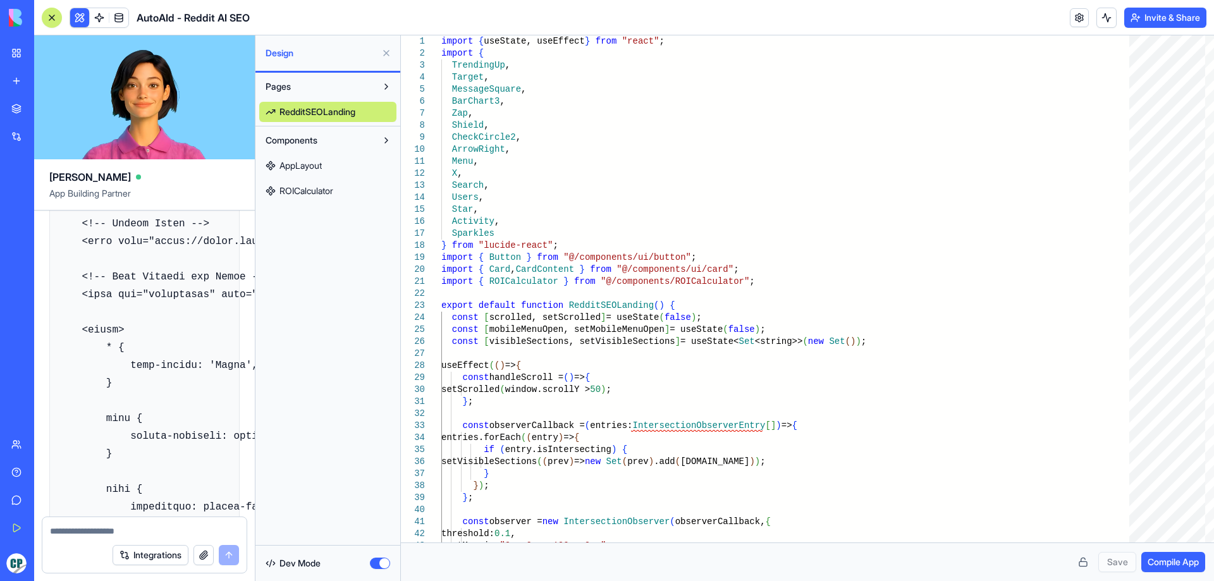
click at [382, 49] on button at bounding box center [386, 53] width 20 height 20
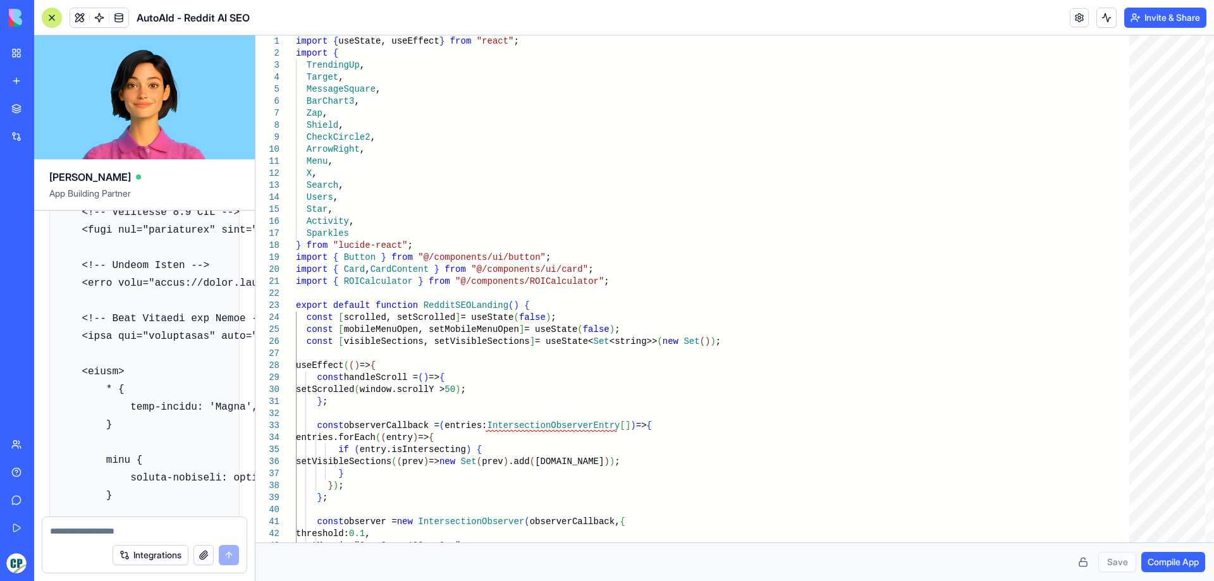
scroll to position [34088, 0]
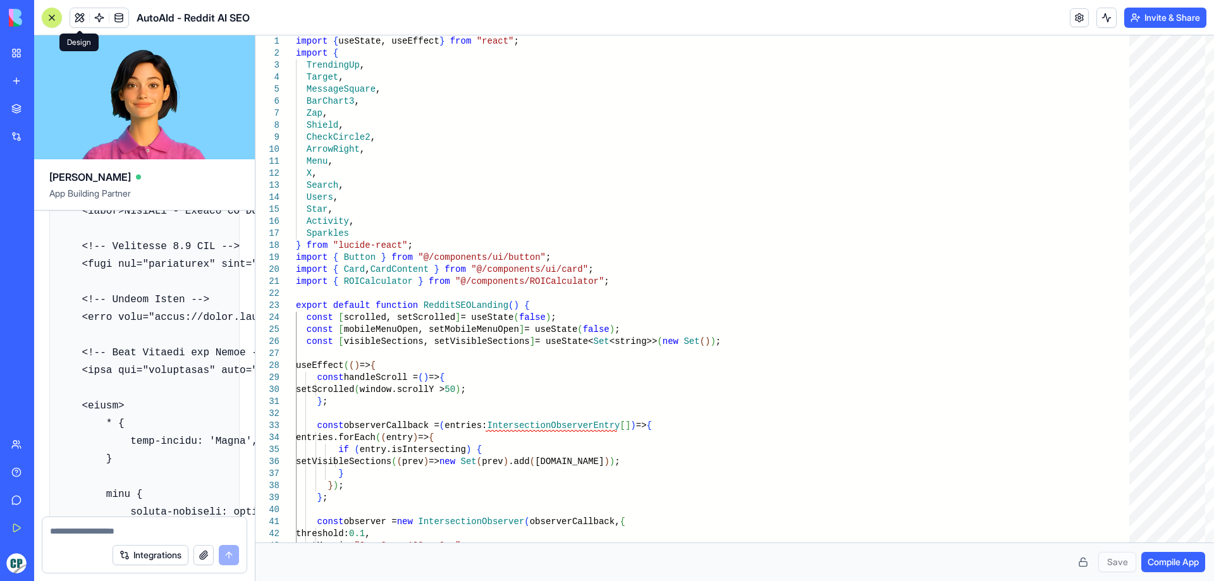
click at [80, 22] on button at bounding box center [79, 17] width 19 height 19
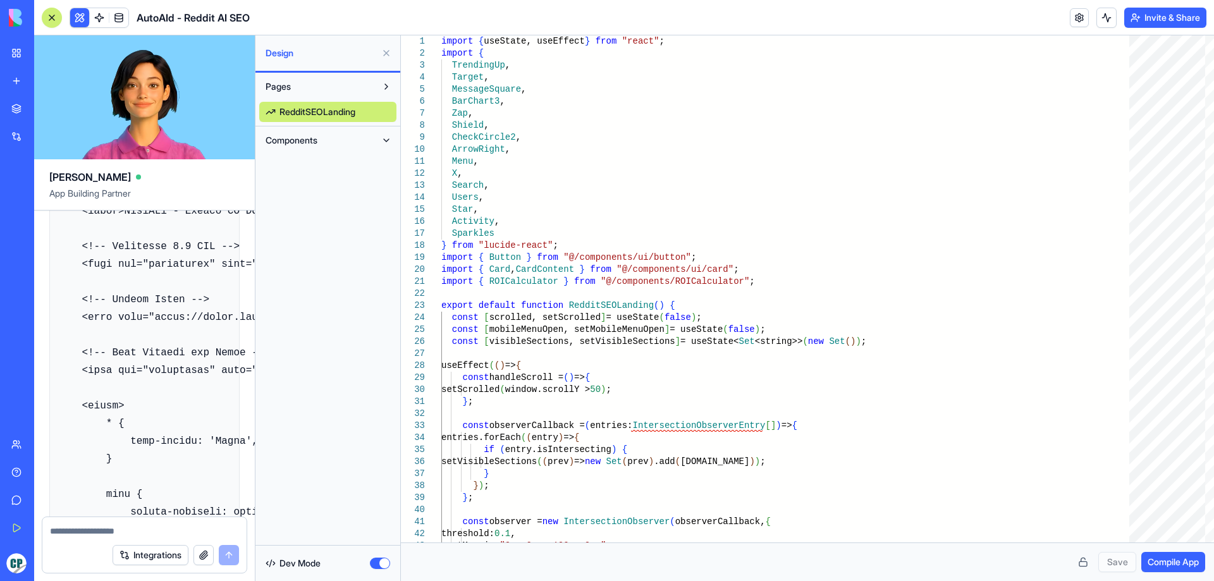
click at [385, 564] on button "button" at bounding box center [380, 563] width 20 height 11
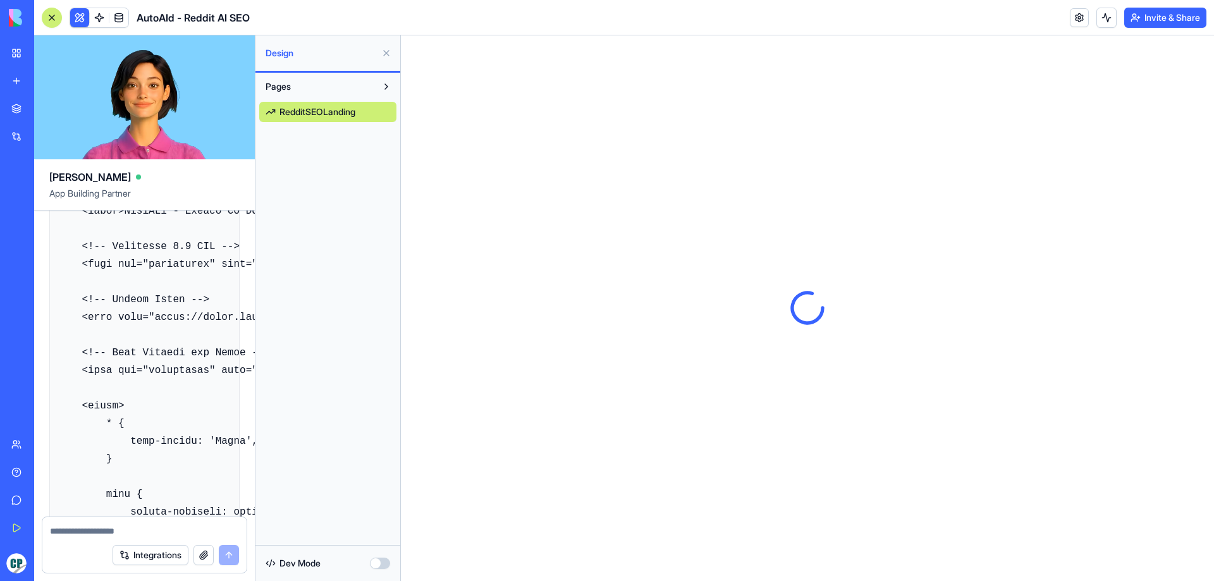
scroll to position [0, 0]
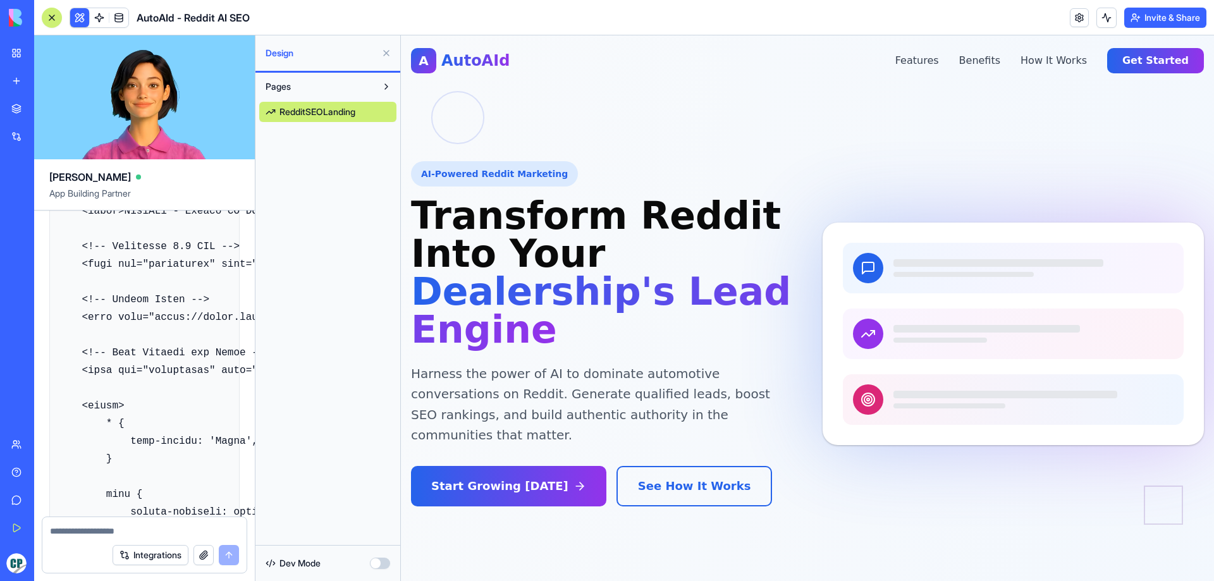
click at [387, 54] on button at bounding box center [386, 53] width 20 height 20
